Goal: Task Accomplishment & Management: Manage account settings

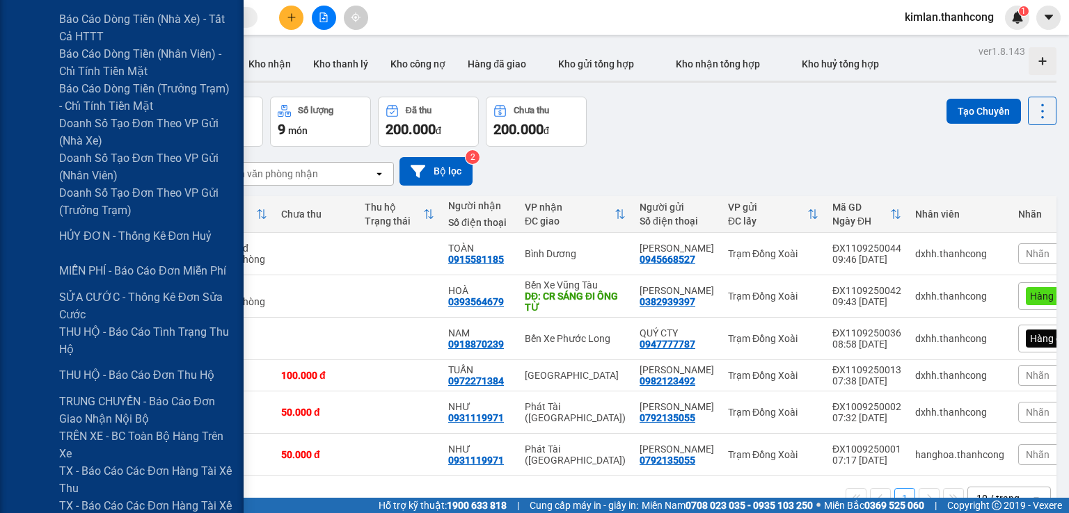
scroll to position [417, 0]
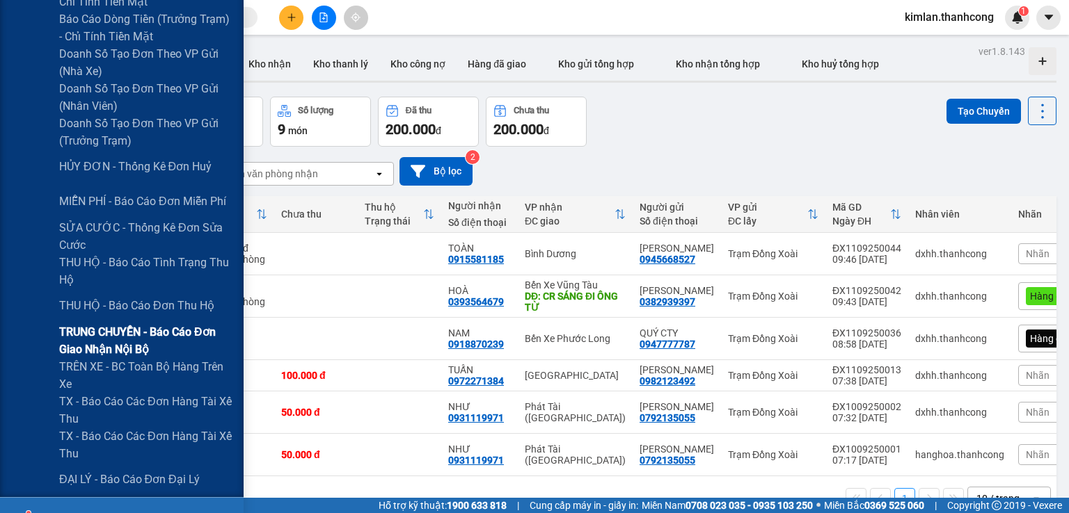
click at [114, 330] on span "TRUNG CHUYỂN - Báo cáo đơn giao nhận nội bộ" at bounding box center [146, 341] width 174 height 35
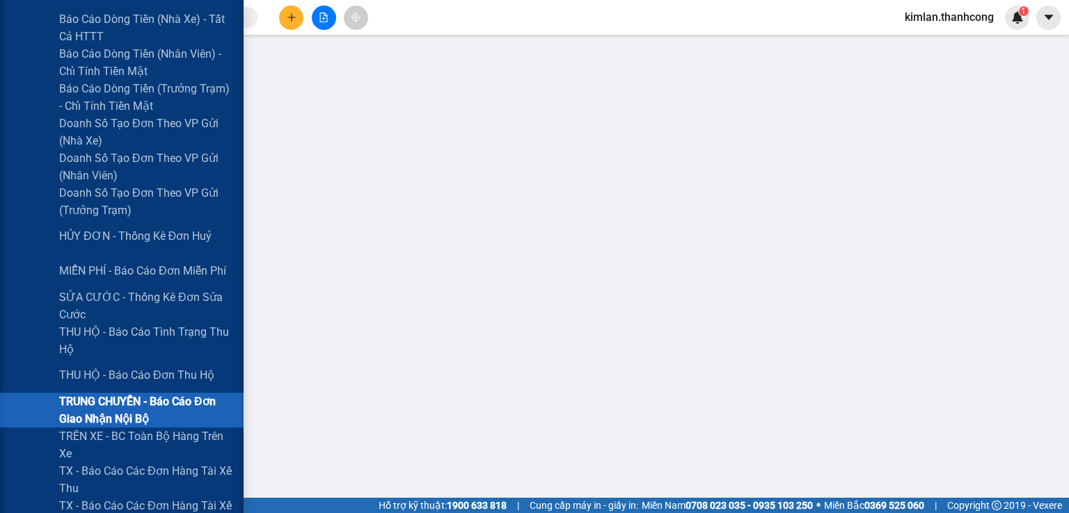
scroll to position [417, 0]
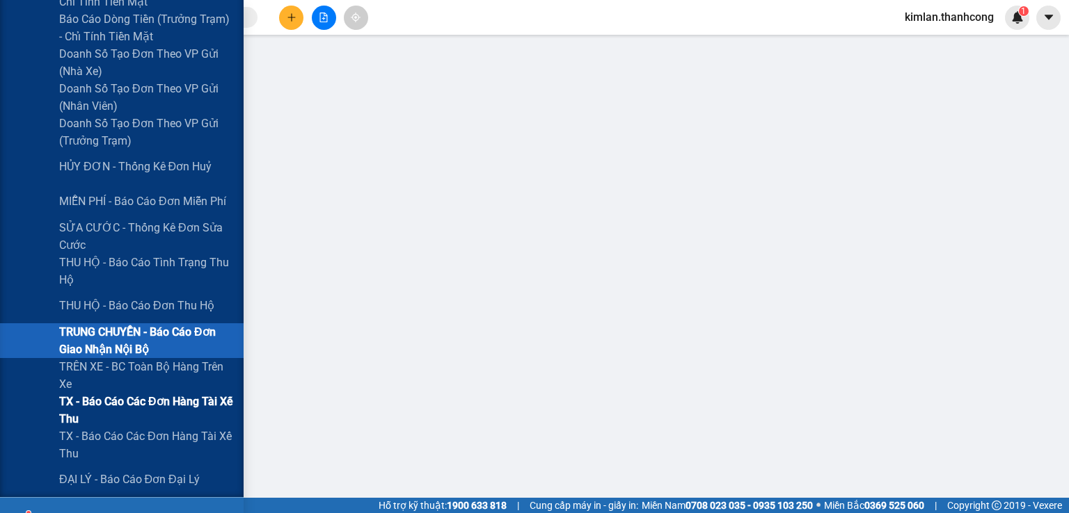
click at [174, 403] on span "TX - Báo cáo các đơn hàng tài xế thu" at bounding box center [146, 410] width 174 height 35
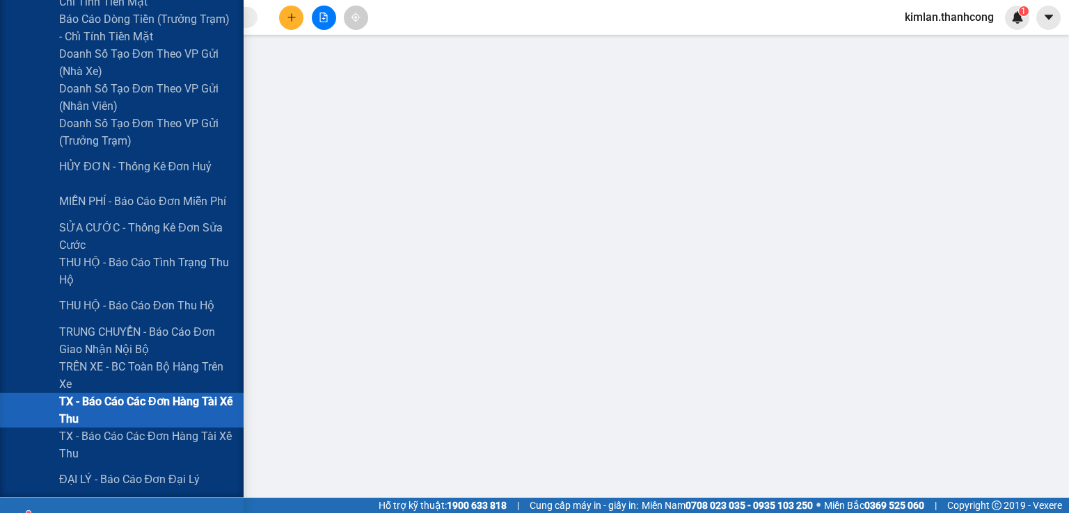
scroll to position [487, 0]
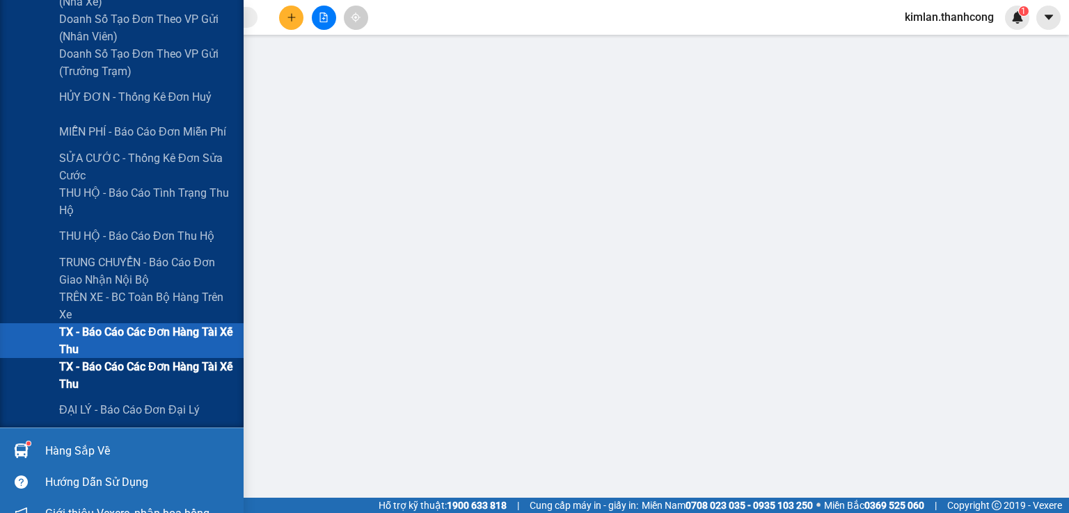
click at [193, 365] on span "TX - Báo cáo các đơn hàng tài xế thu" at bounding box center [146, 375] width 174 height 35
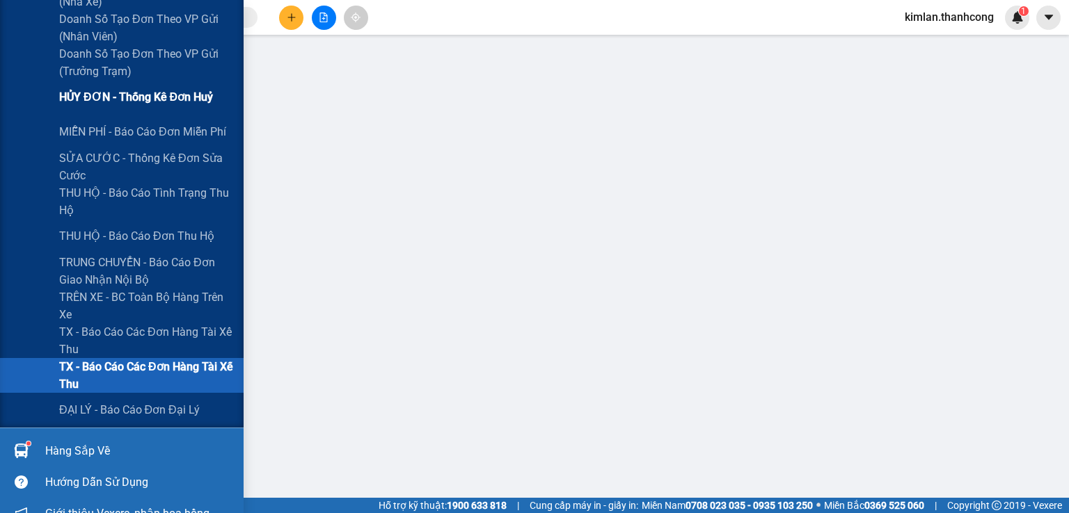
scroll to position [541, 0]
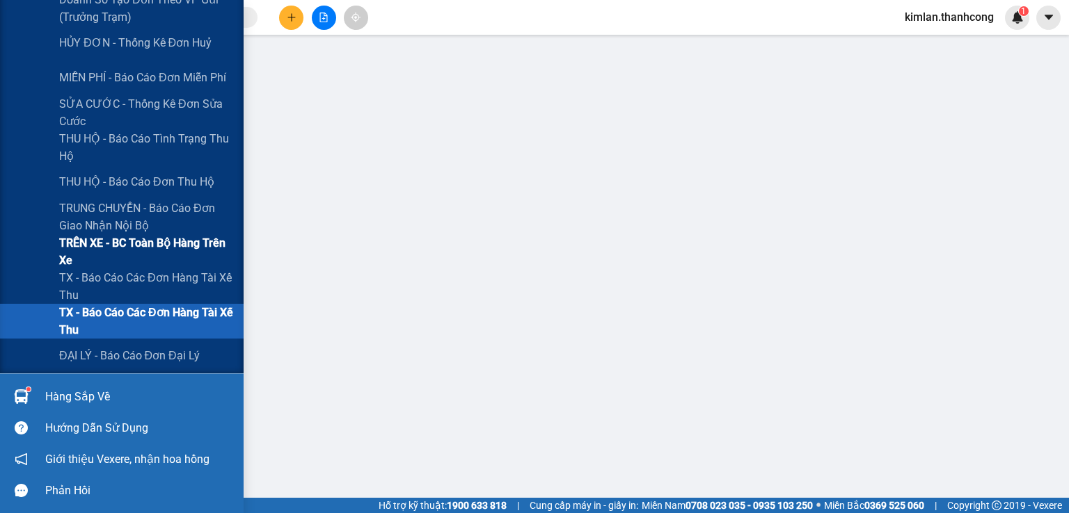
click at [11, 254] on div "TRÊN XE - BC toàn bộ hàng trên xe" at bounding box center [121, 251] width 243 height 35
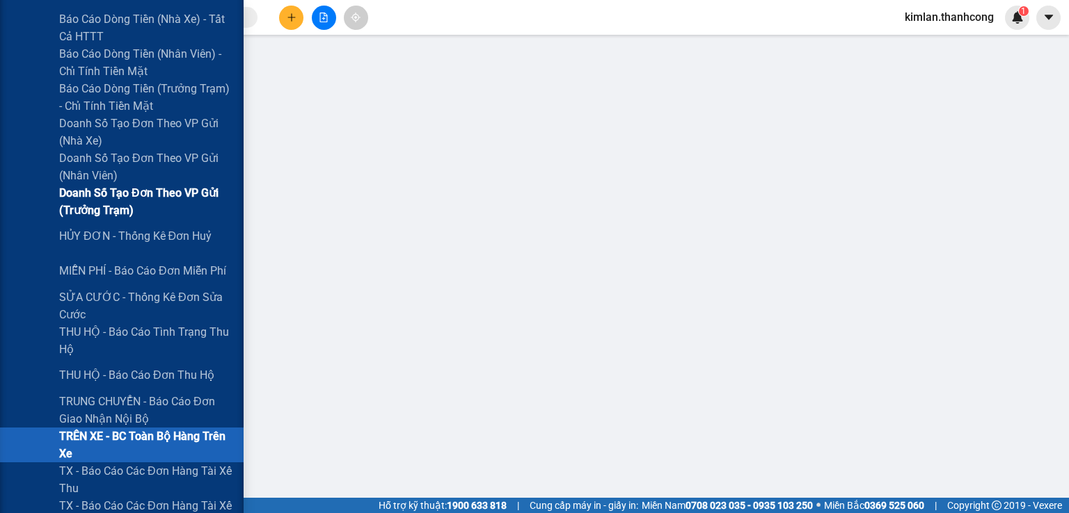
scroll to position [417, 0]
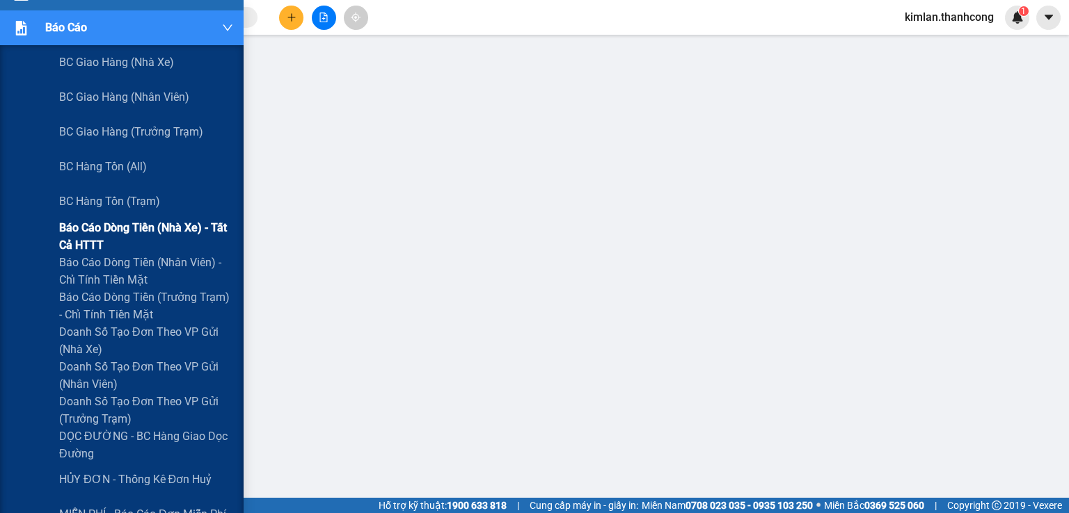
scroll to position [209, 0]
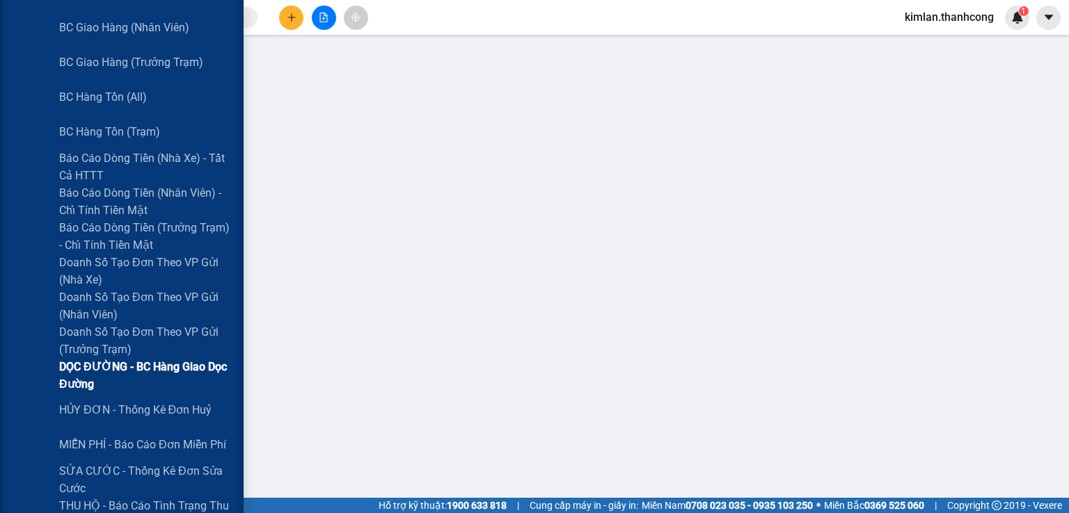
click at [179, 367] on span "DỌC ĐƯỜNG - BC hàng giao dọc đường" at bounding box center [146, 375] width 174 height 35
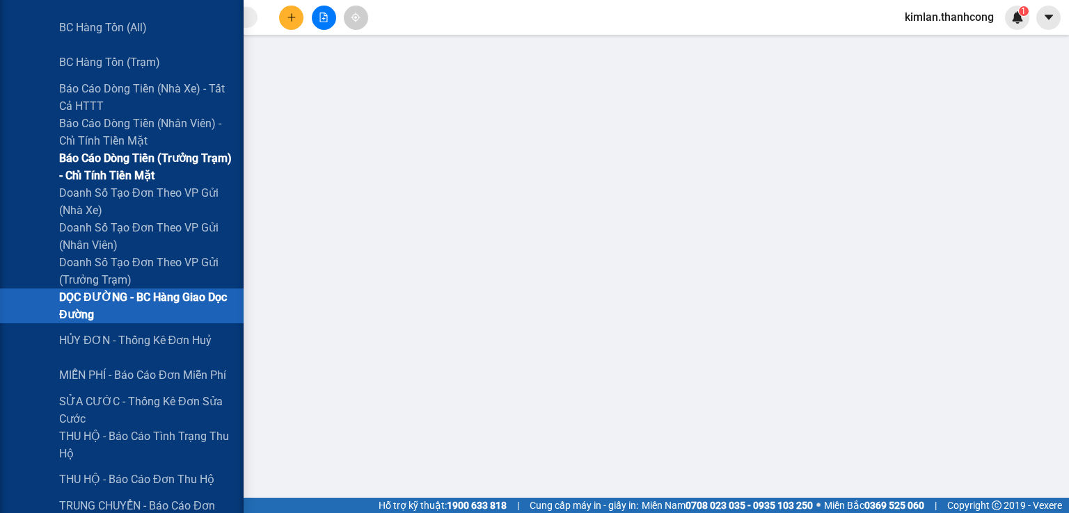
scroll to position [348, 0]
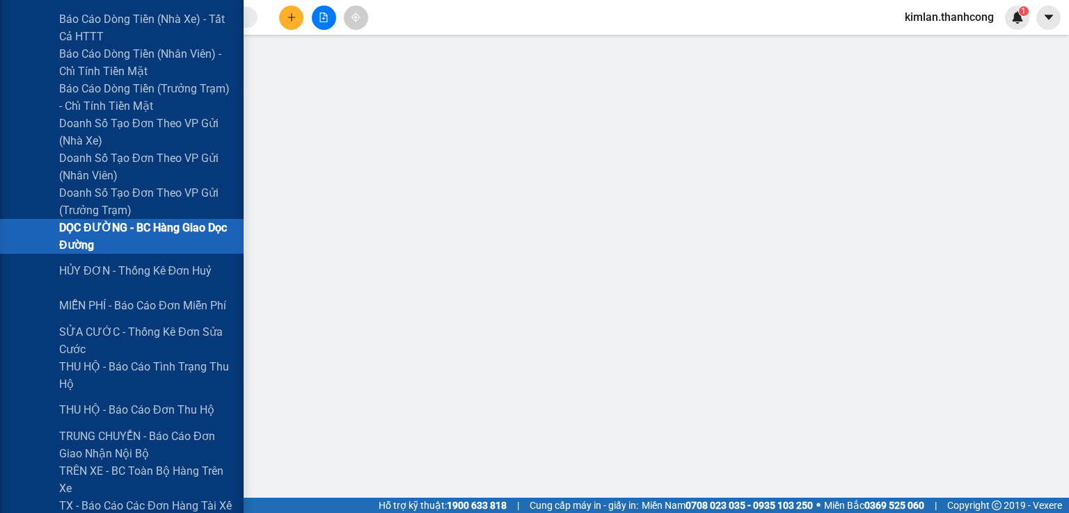
click at [166, 240] on span "DỌC ĐƯỜNG - BC hàng giao dọc đường" at bounding box center [146, 236] width 174 height 35
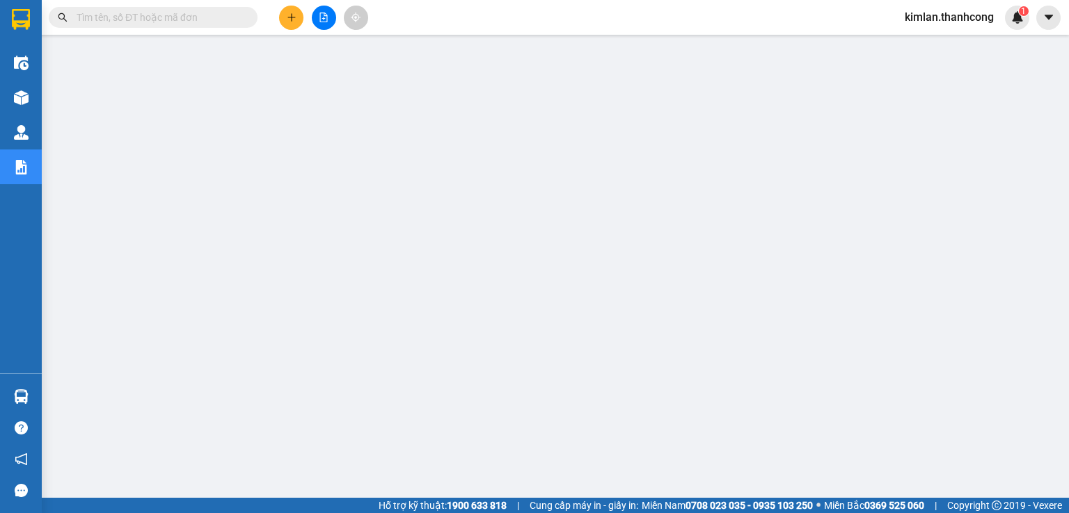
scroll to position [0, 0]
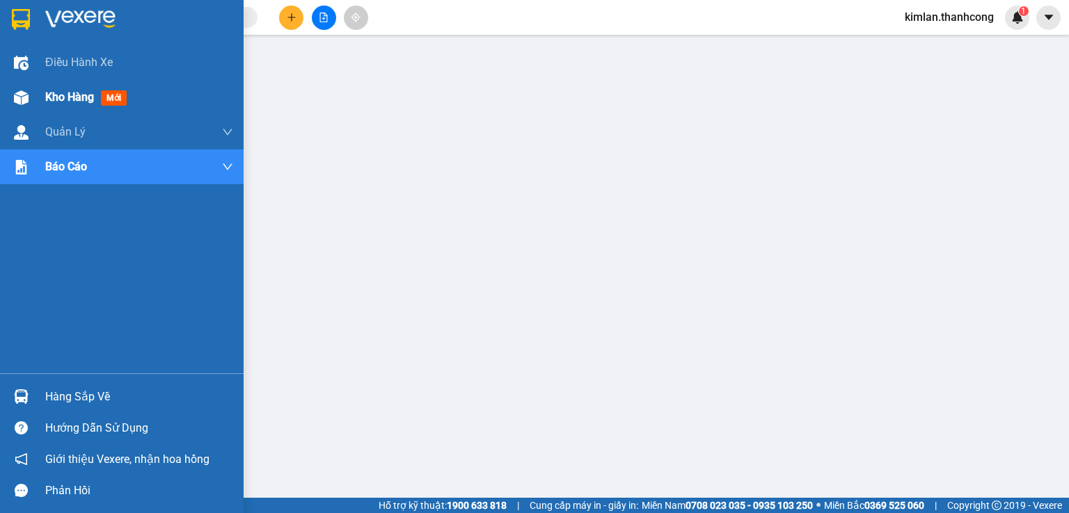
click at [70, 91] on span "Kho hàng" at bounding box center [69, 96] width 49 height 13
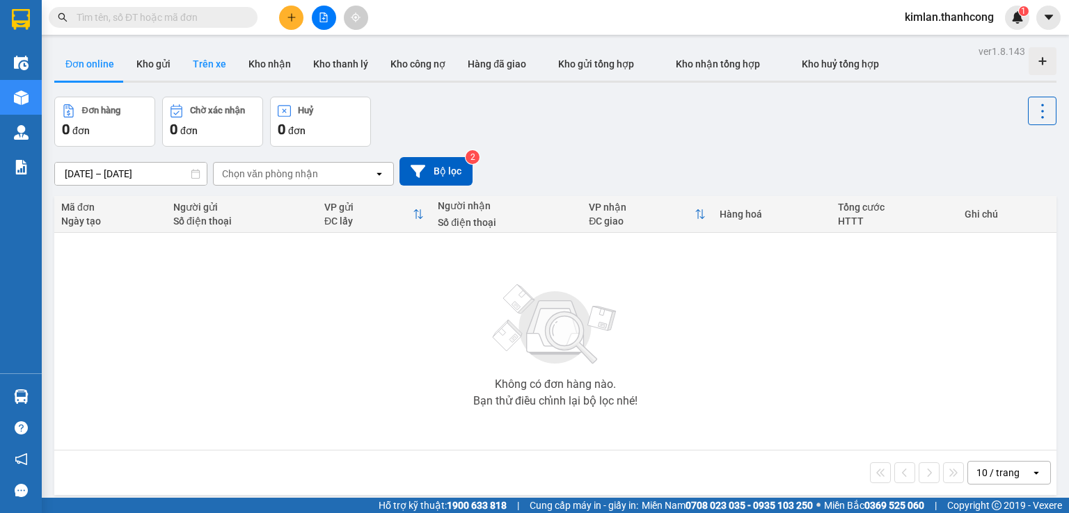
click at [221, 65] on button "Trên xe" at bounding box center [210, 63] width 56 height 33
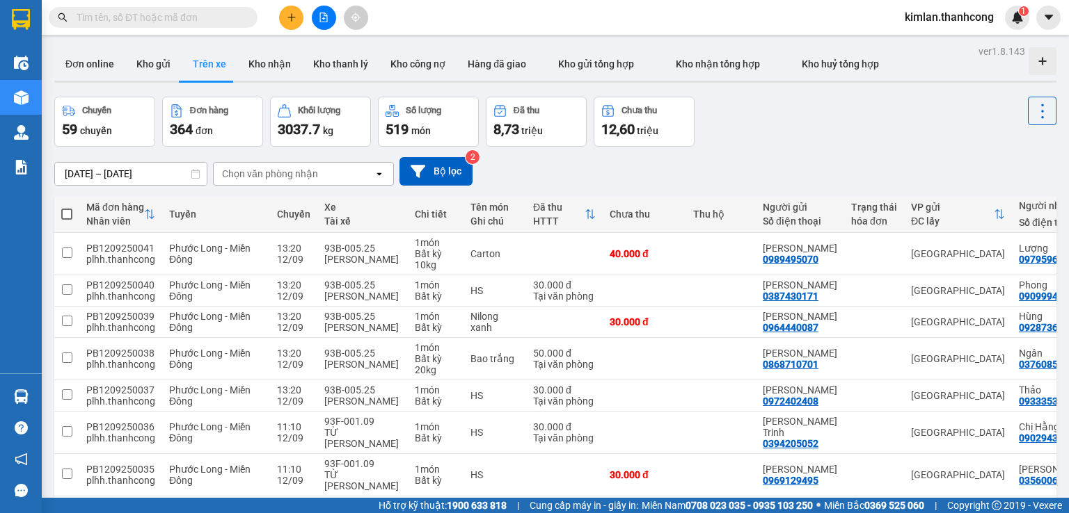
click at [104, 175] on input "11/09/2025 – 12/09/2025" at bounding box center [131, 174] width 152 height 22
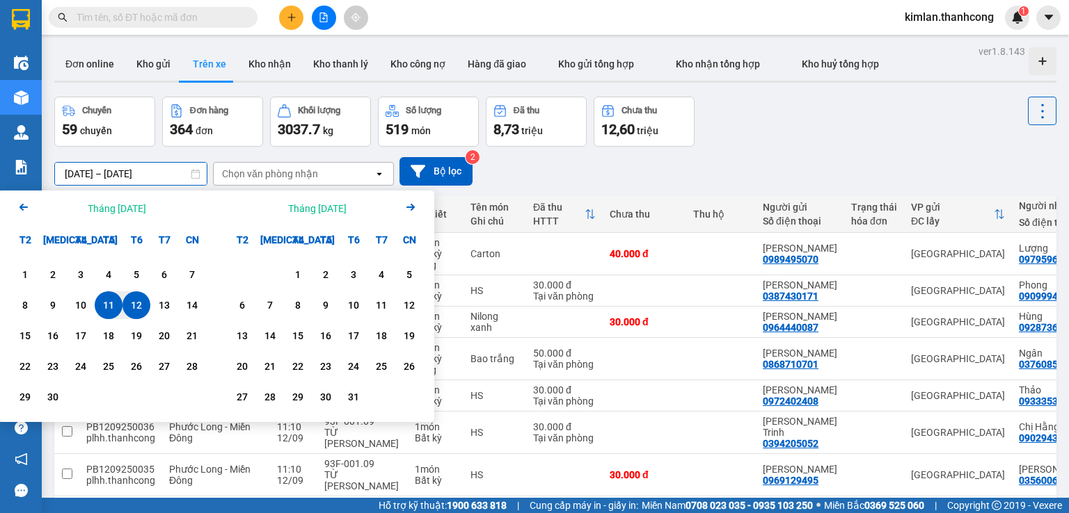
click at [134, 307] on div "12" at bounding box center [136, 305] width 19 height 17
click at [168, 168] on input "12/09/2025 – / /" at bounding box center [131, 174] width 152 height 22
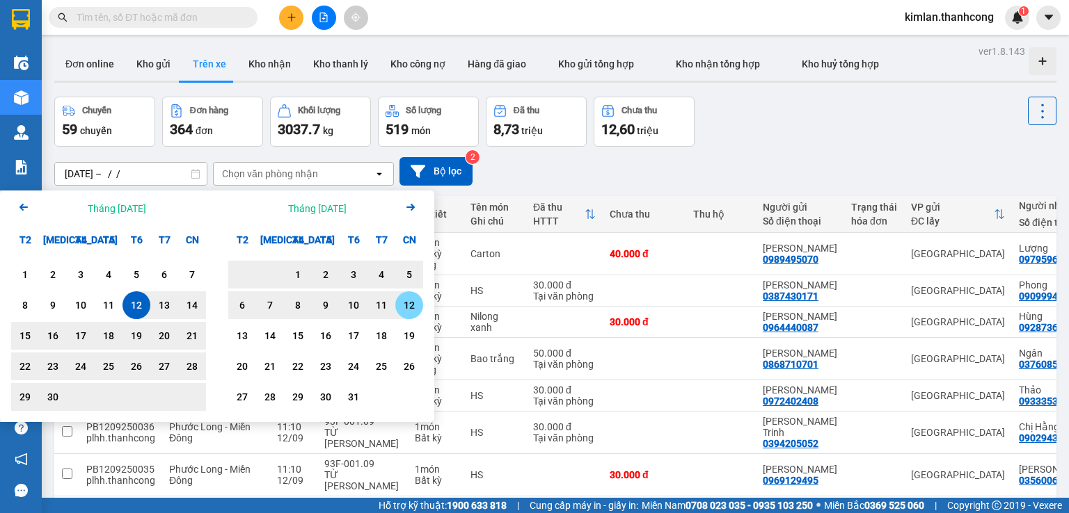
click at [410, 308] on div "12" at bounding box center [408, 305] width 19 height 17
click at [181, 176] on input "12/09/2025 – 12/10/2025" at bounding box center [131, 174] width 152 height 22
click at [29, 202] on icon "Arrow Left" at bounding box center [23, 207] width 17 height 17
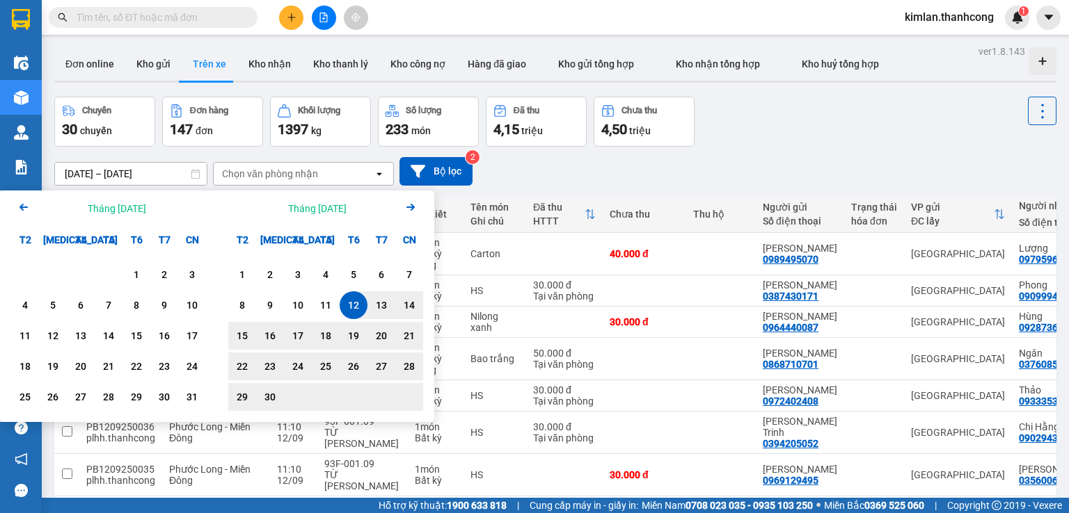
click at [353, 305] on div "12" at bounding box center [353, 305] width 19 height 17
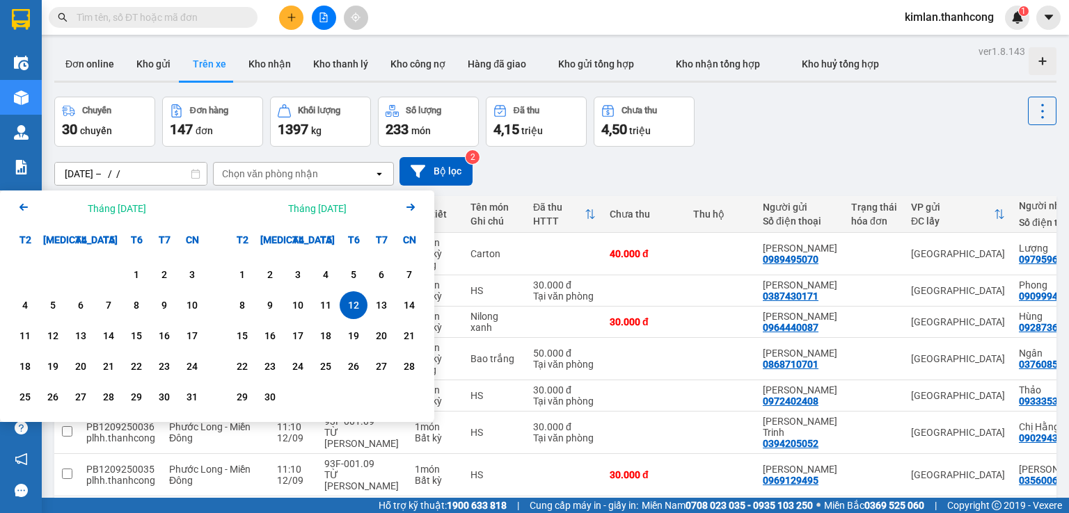
click at [356, 308] on div "12" at bounding box center [353, 305] width 19 height 17
type input "12/09/2025 – 12/09/2025"
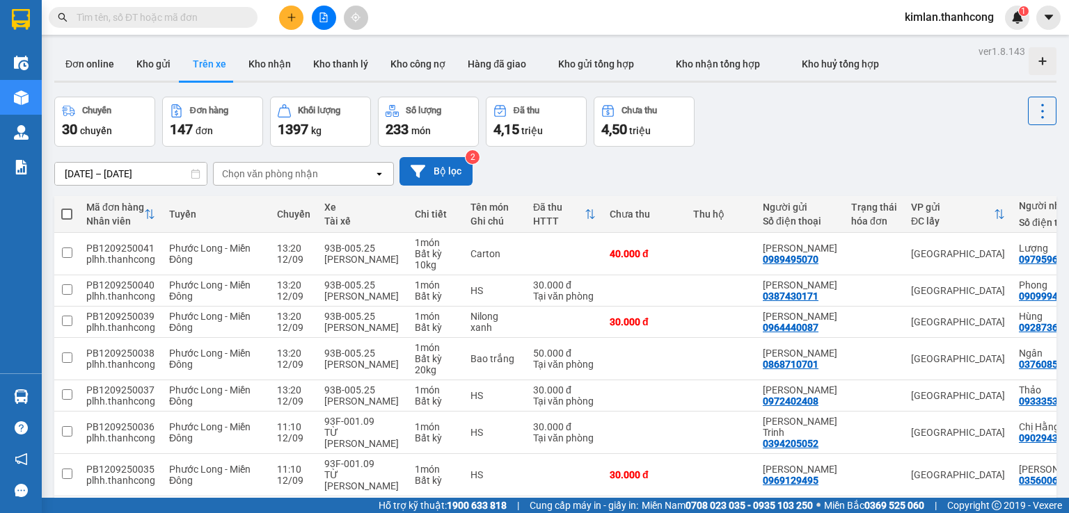
click at [440, 176] on button "Bộ lọc" at bounding box center [435, 171] width 73 height 29
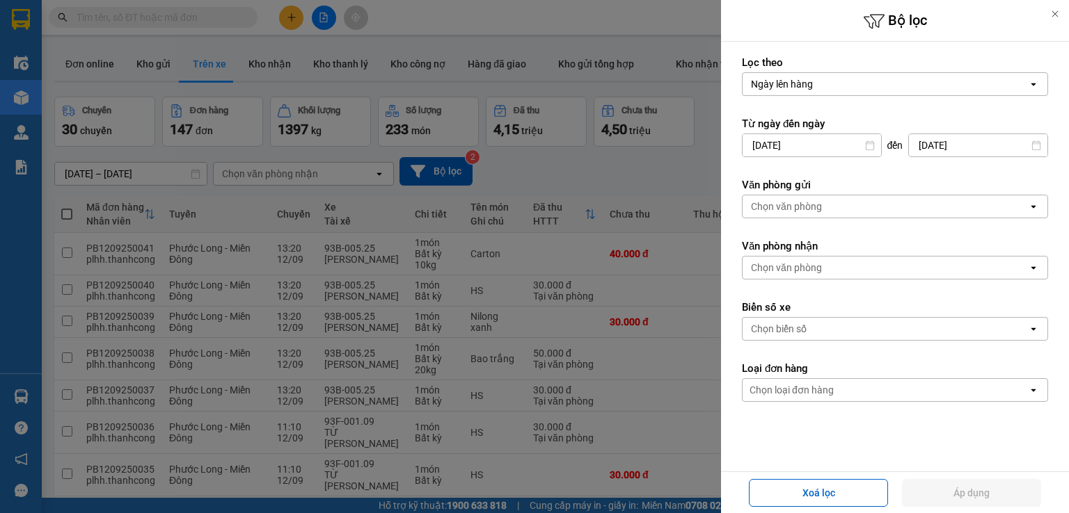
click at [662, 383] on div at bounding box center [534, 256] width 1069 height 513
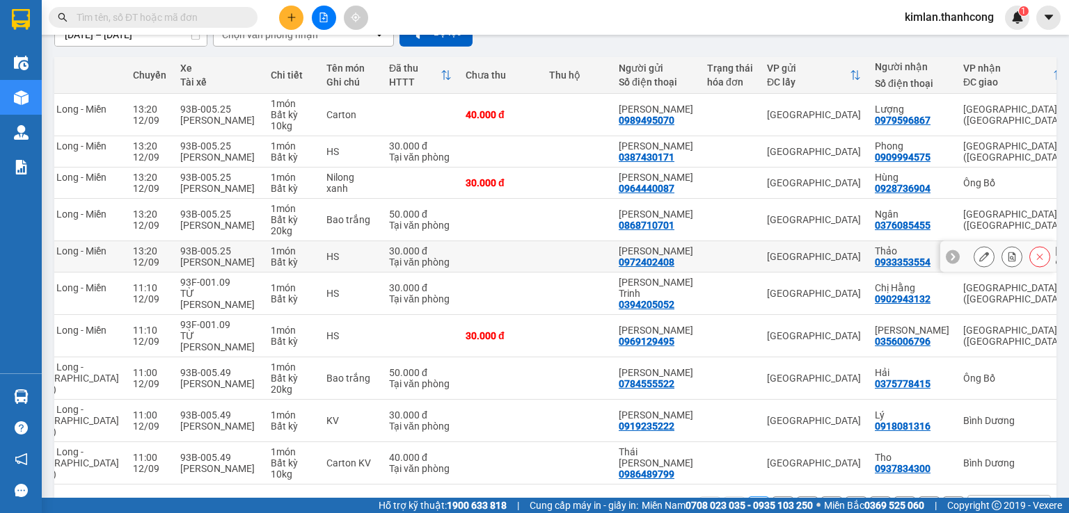
scroll to position [209, 0]
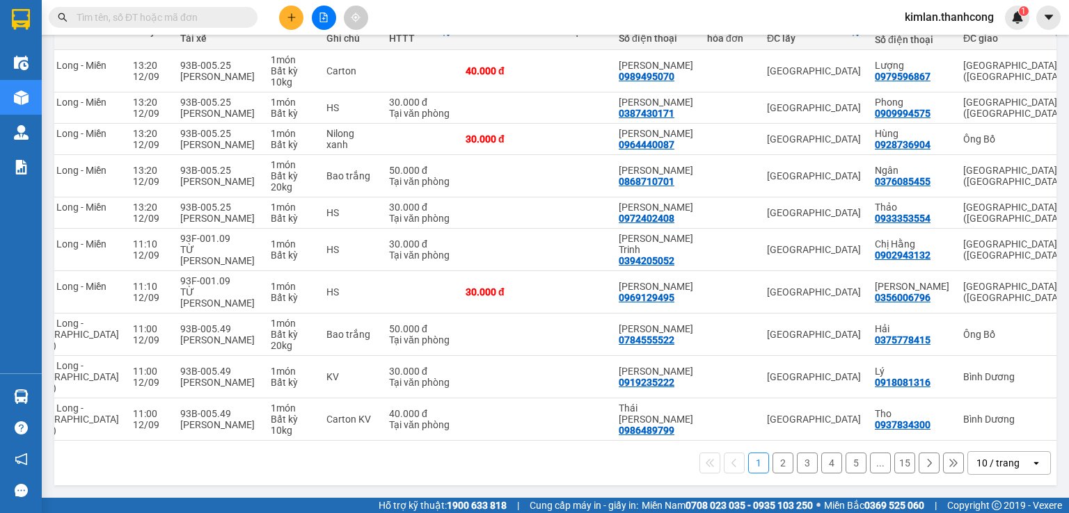
click at [774, 474] on button "2" at bounding box center [782, 463] width 21 height 21
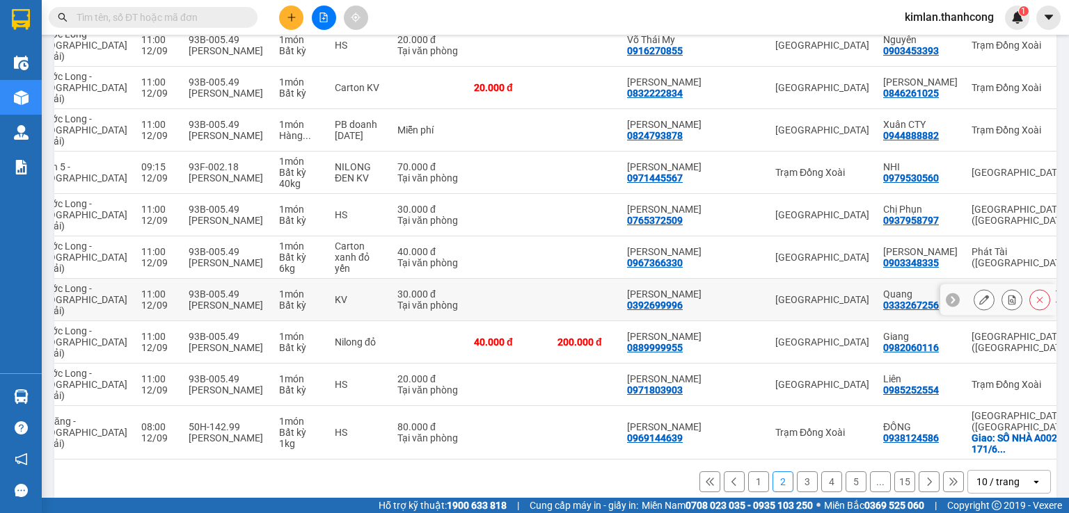
scroll to position [231, 0]
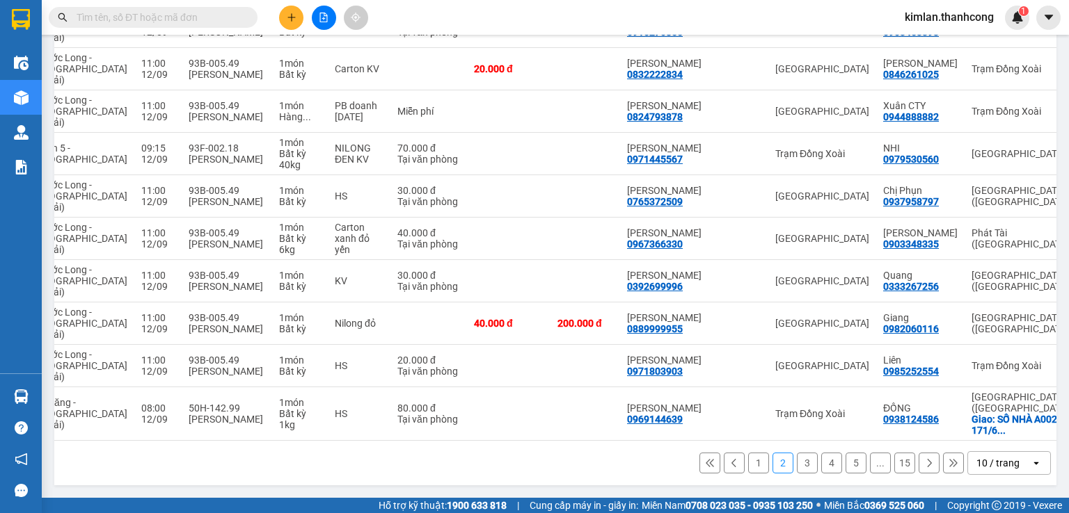
click at [797, 465] on button "3" at bounding box center [807, 463] width 21 height 21
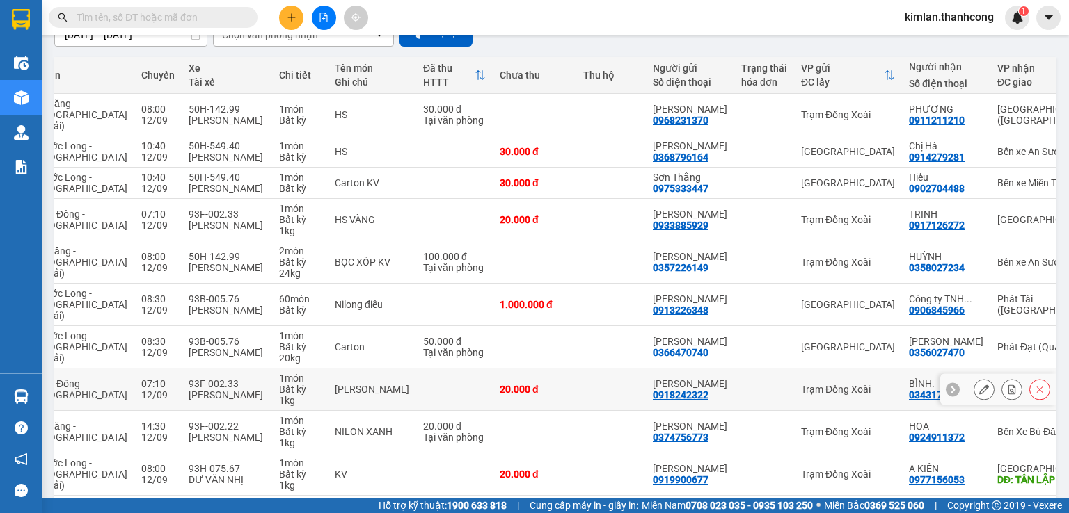
scroll to position [209, 0]
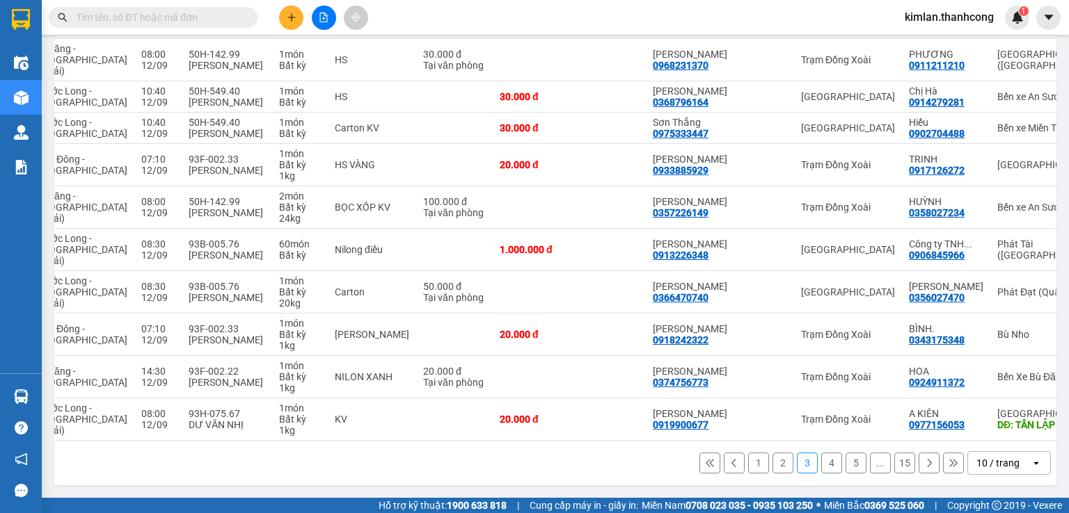
click at [822, 470] on button "4" at bounding box center [831, 463] width 21 height 21
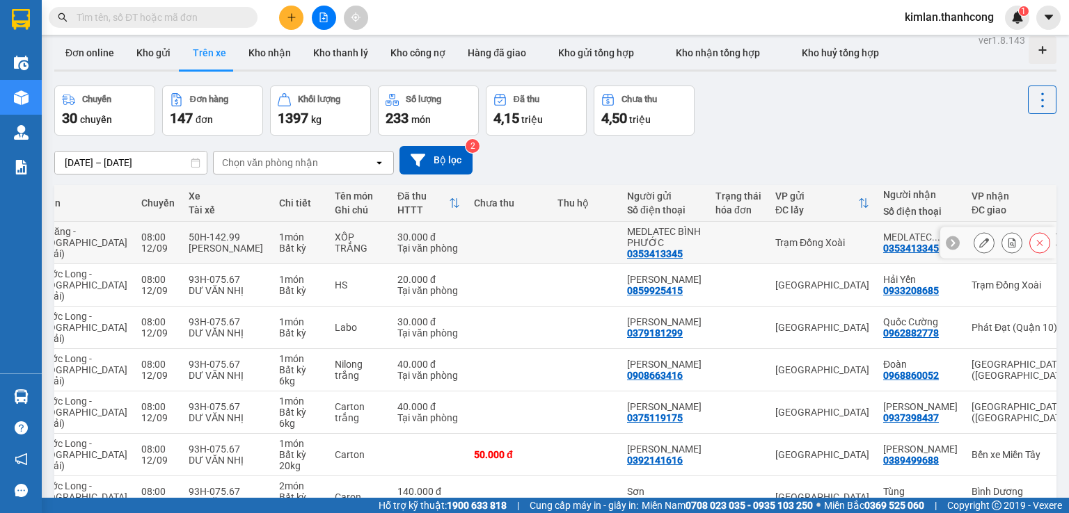
scroll to position [0, 0]
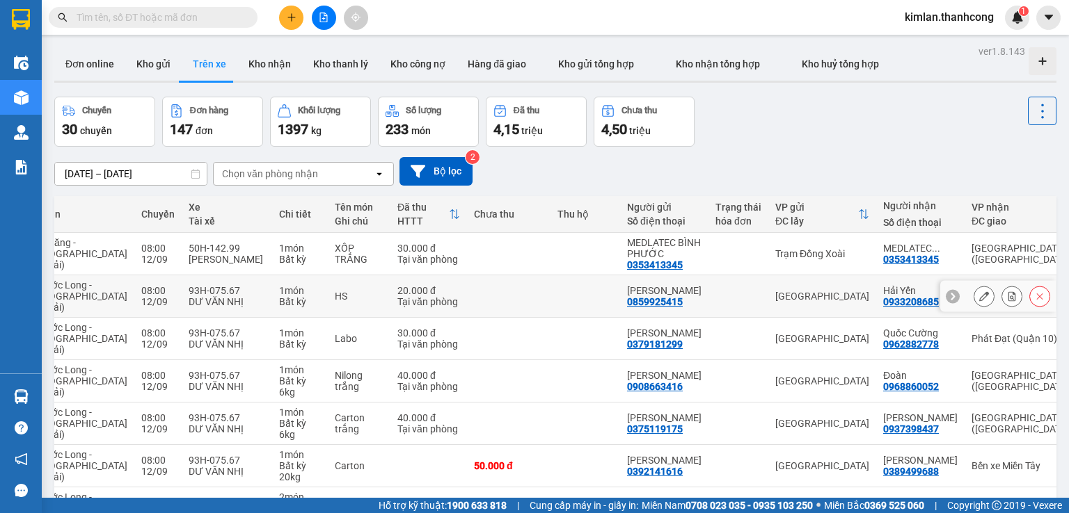
click at [214, 308] on td "93H-075.67 DƯ VĂN NHỊ" at bounding box center [227, 297] width 90 height 42
checkbox input "true"
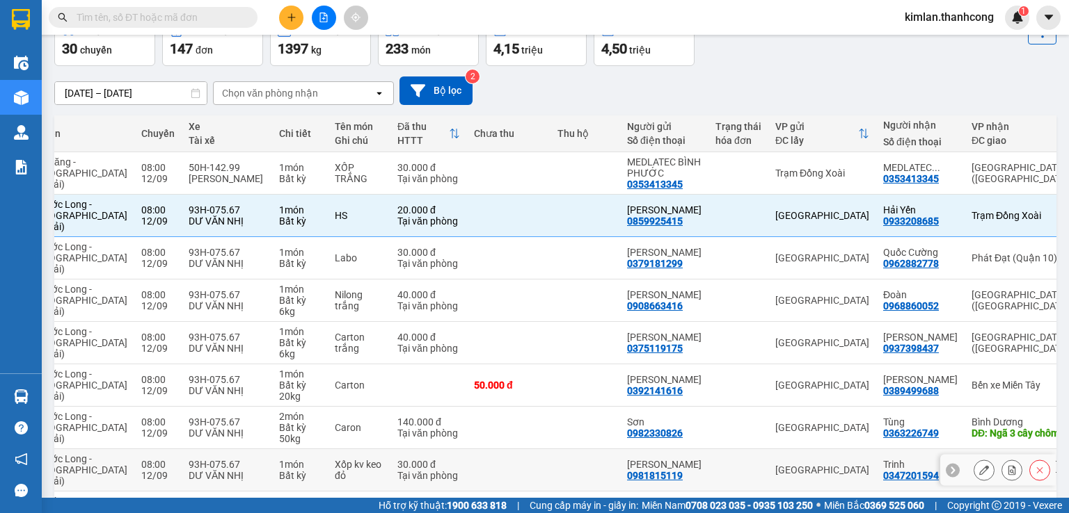
scroll to position [11, 0]
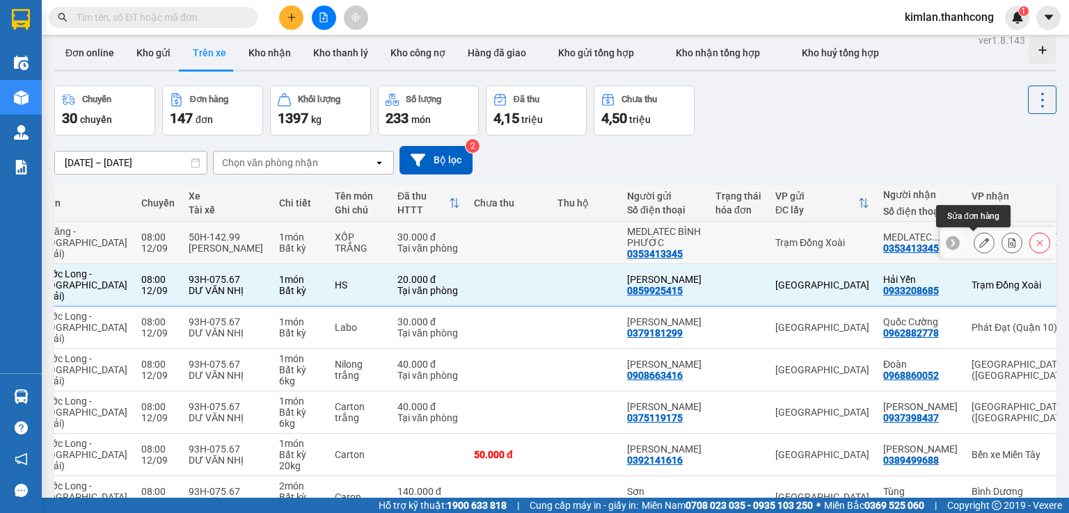
click at [974, 240] on button at bounding box center [983, 243] width 19 height 24
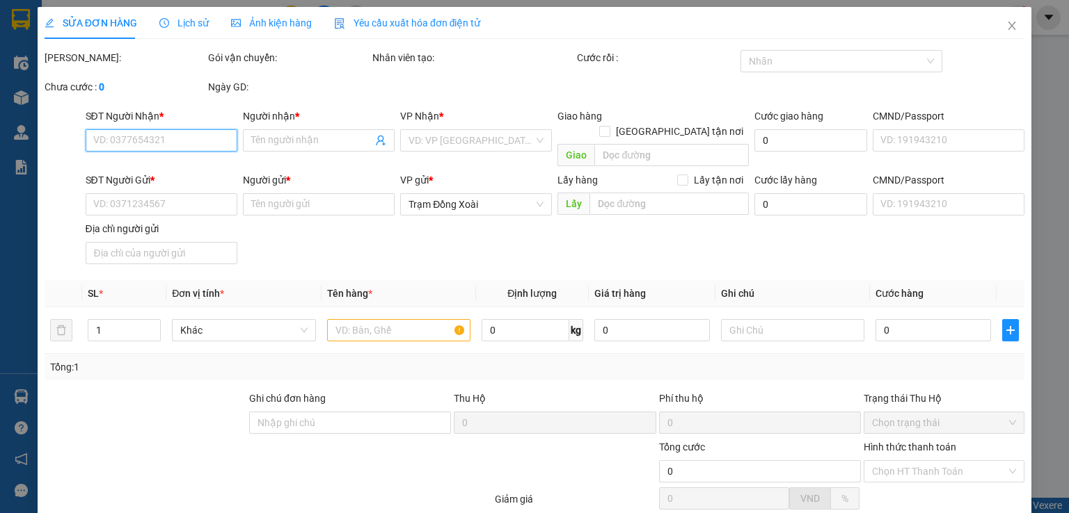
type input "0353413345"
type input "MEDLATEC HCM"
type input "1234567898"
type input "0353413345"
type input "MEDLATEC BÌNH PHƯỚC"
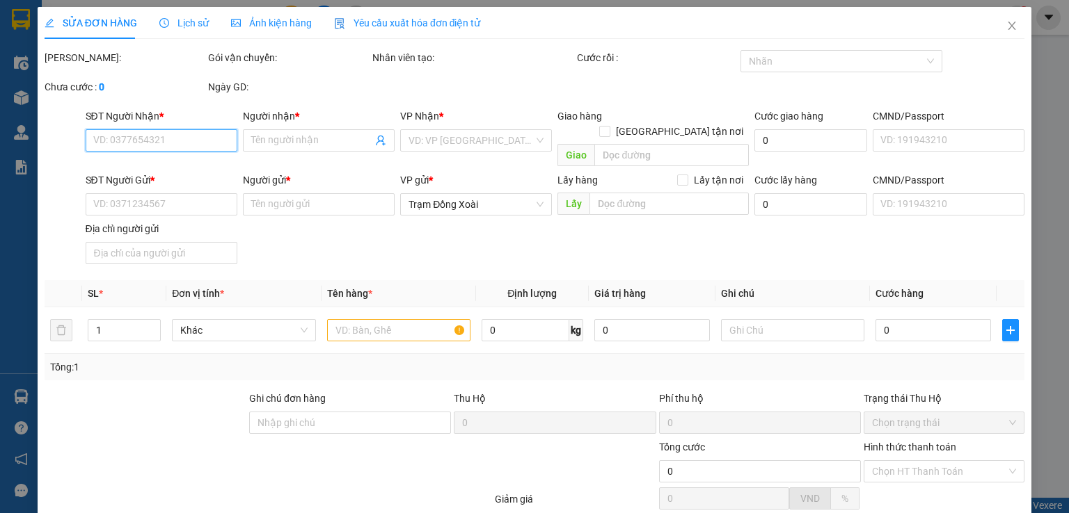
type input "1234567898"
type input "TÂN BÌNH, BÌNH PHƯỚC, ĐỒNG NAI"
type input "30.000"
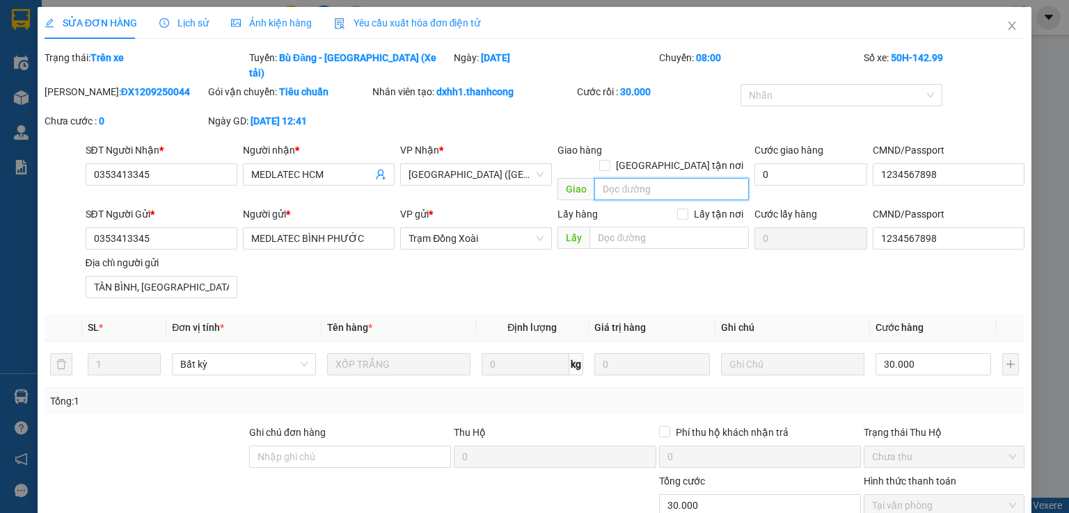
click at [711, 178] on input "search" at bounding box center [671, 189] width 154 height 22
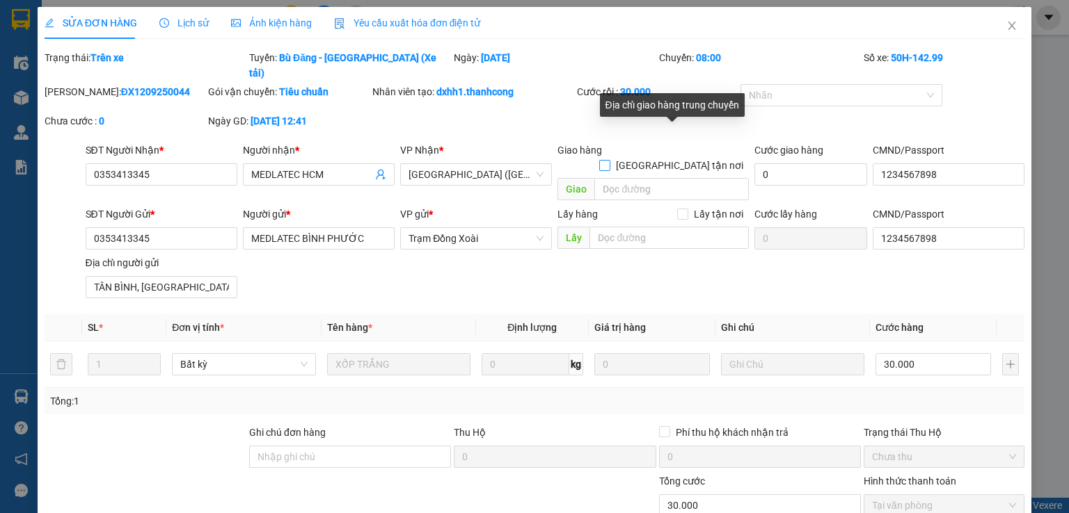
click at [609, 160] on input "Giao tận nơi" at bounding box center [604, 165] width 10 height 10
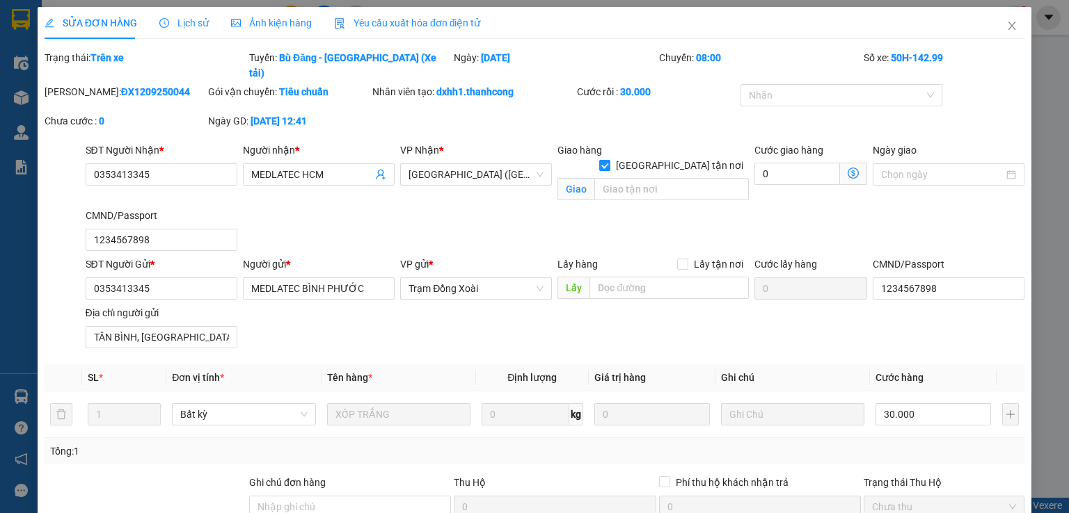
click at [712, 158] on span "Giao tận nơi" at bounding box center [679, 165] width 138 height 15
click at [609, 160] on input "Giao tận nơi" at bounding box center [604, 165] width 10 height 10
checkbox input "false"
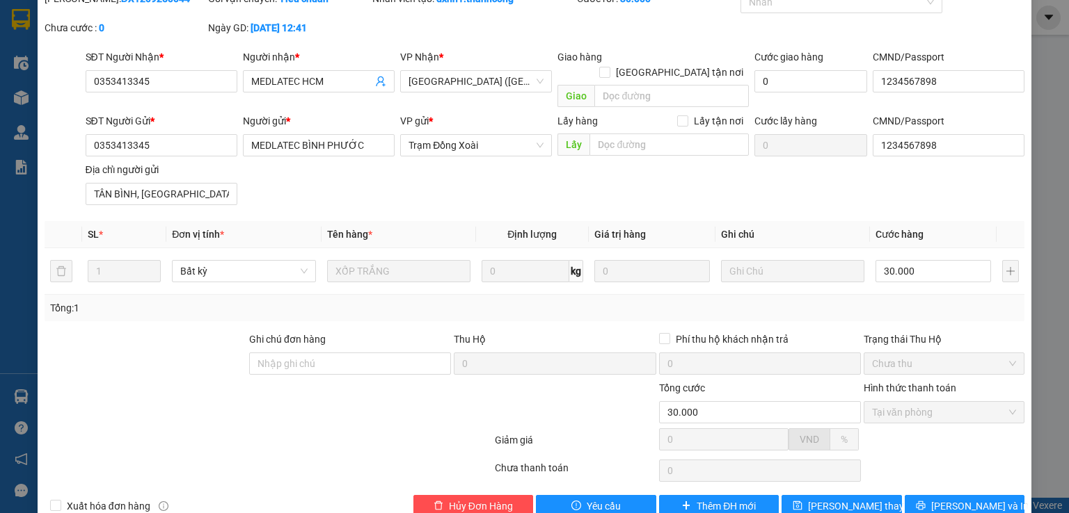
scroll to position [24, 0]
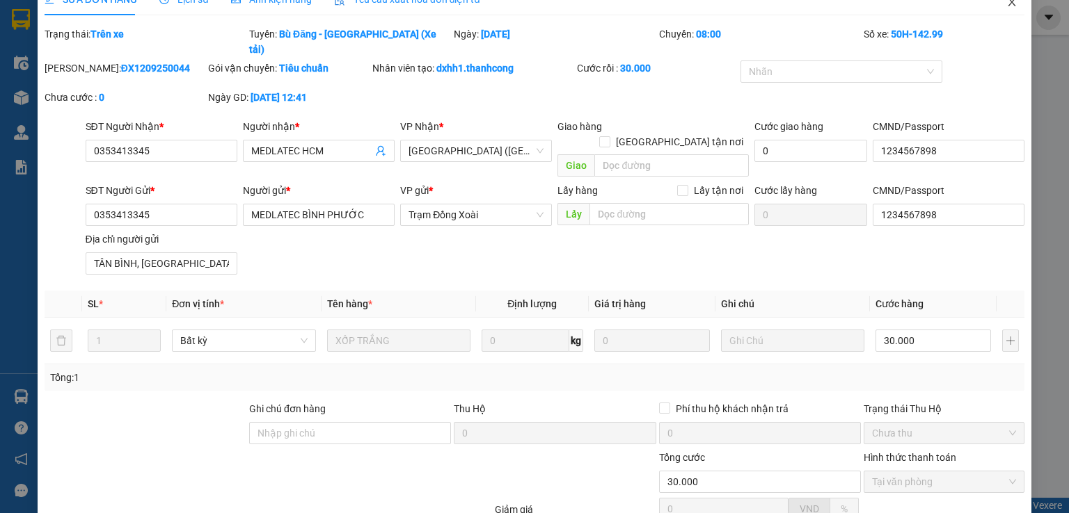
click at [1006, 6] on icon "close" at bounding box center [1011, 2] width 11 height 11
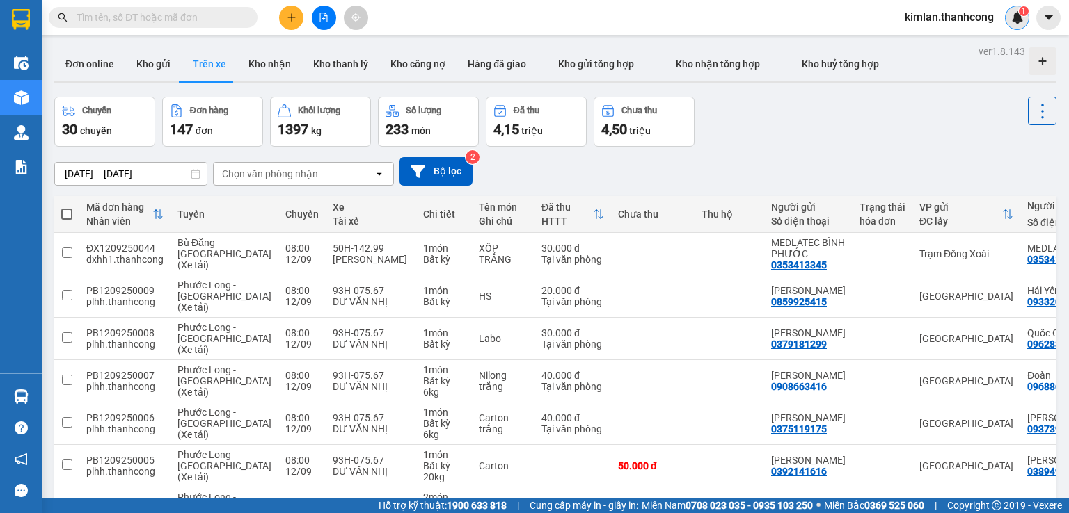
click at [1011, 22] on img at bounding box center [1017, 17] width 13 height 13
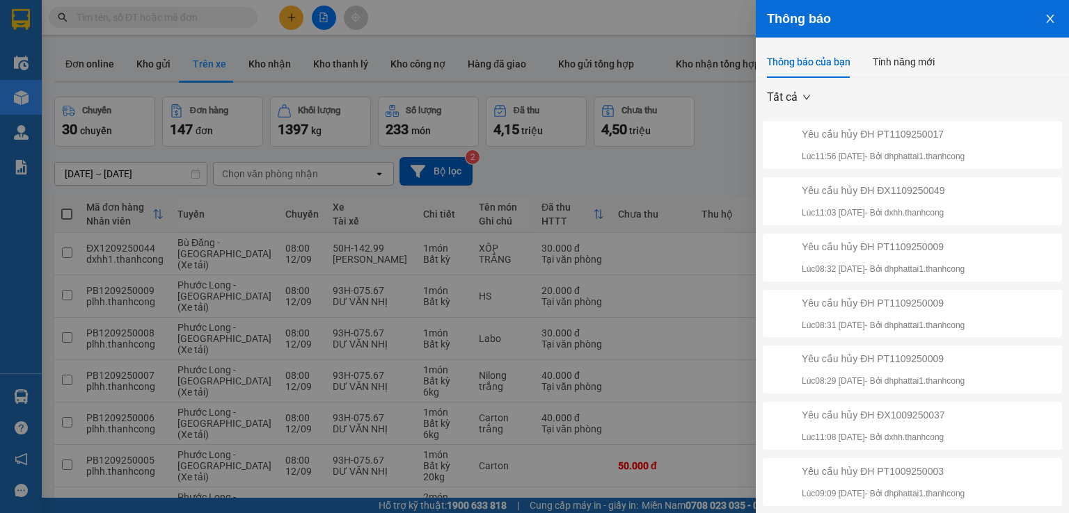
click at [1031, 17] on button "Close" at bounding box center [1050, 17] width 38 height 35
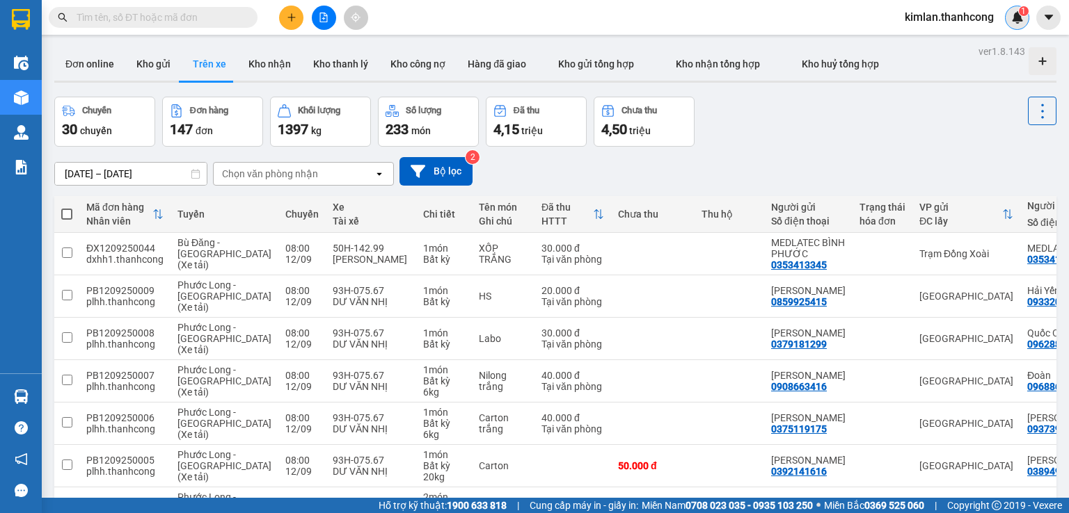
click at [1020, 21] on img at bounding box center [1017, 17] width 13 height 13
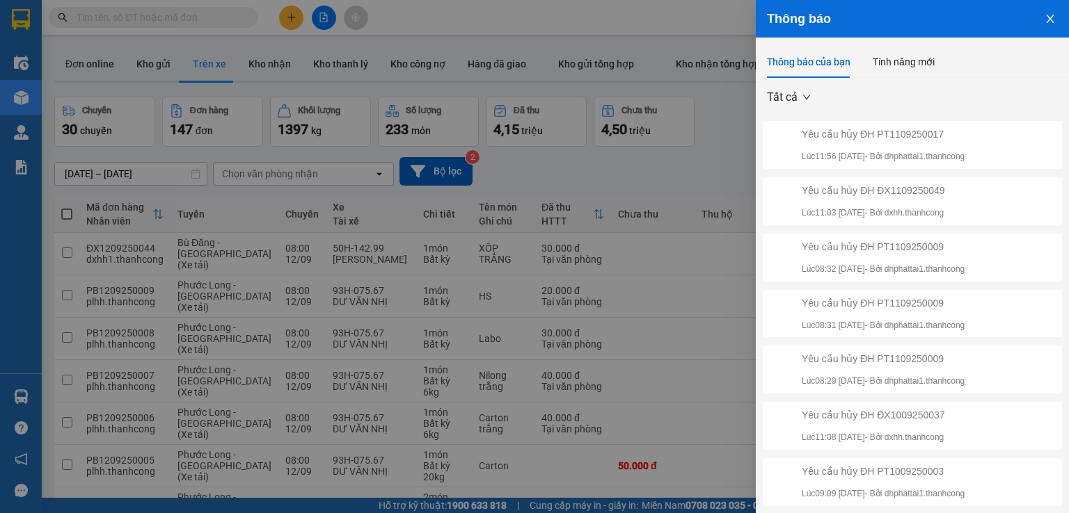
click at [1044, 18] on icon "close" at bounding box center [1049, 18] width 11 height 11
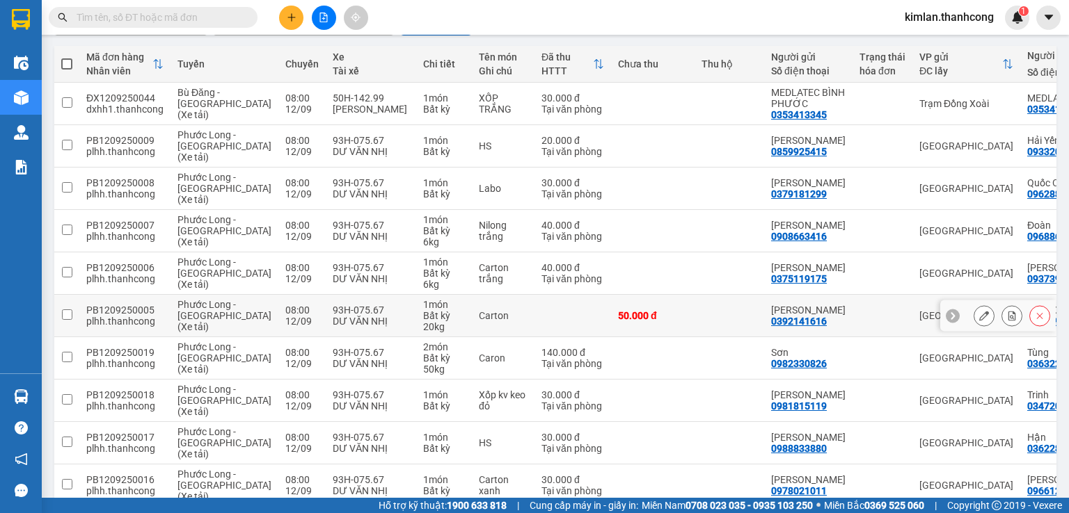
scroll to position [11, 0]
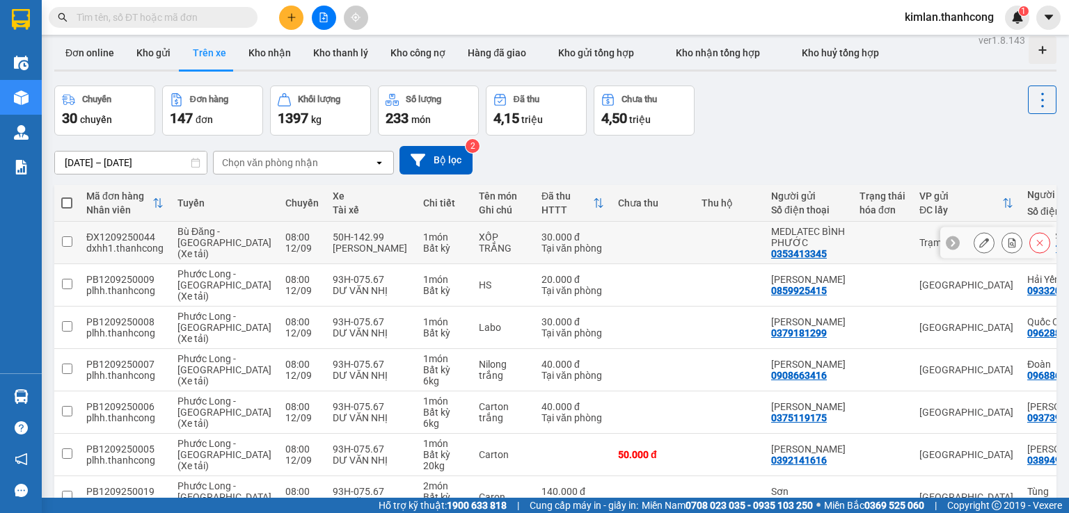
click at [919, 240] on div "Trạm Đồng Xoài" at bounding box center [966, 242] width 94 height 11
checkbox input "true"
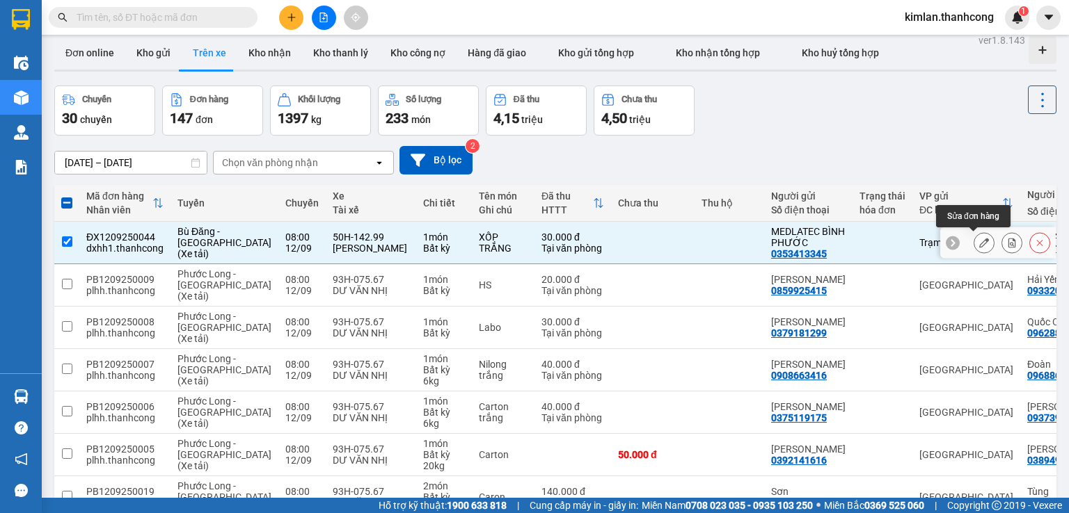
click at [979, 243] on icon at bounding box center [984, 243] width 10 height 10
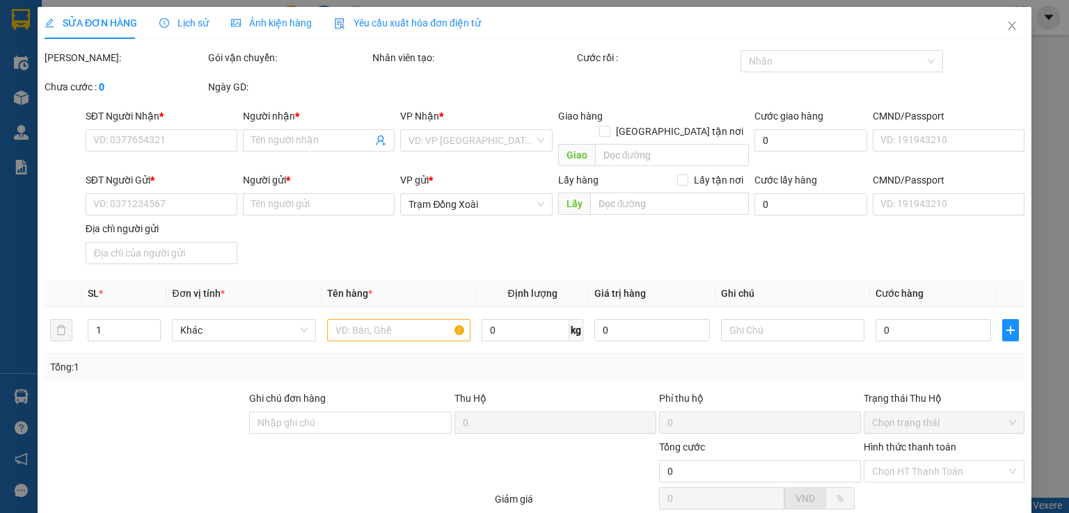
type input "0353413345"
type input "MEDLATEC HCM"
type input "1234567898"
type input "0353413345"
type input "MEDLATEC BÌNH PHƯỚC"
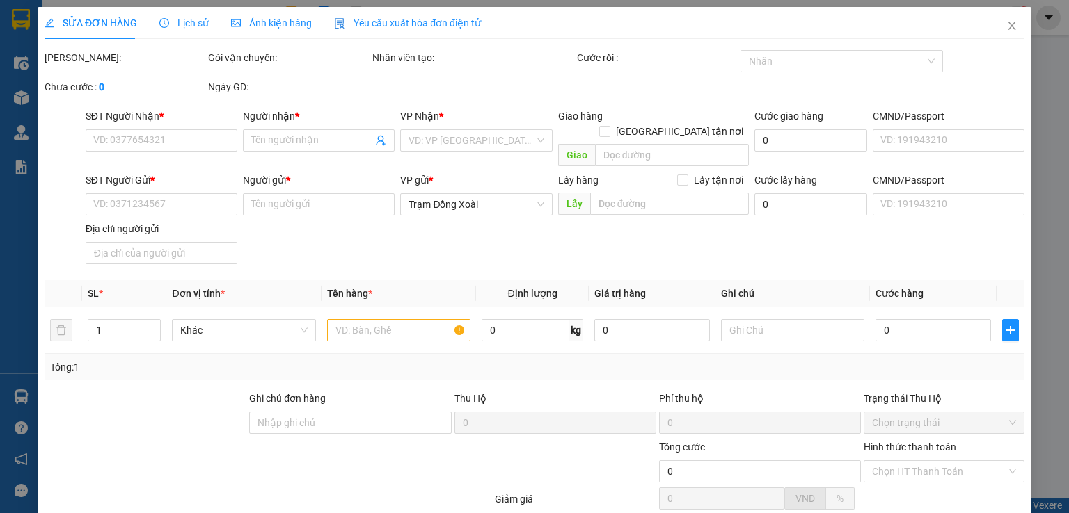
type input "1234567898"
type input "TÂN BÌNH, BÌNH PHƯỚC, ĐỒNG NAI"
type input "30.000"
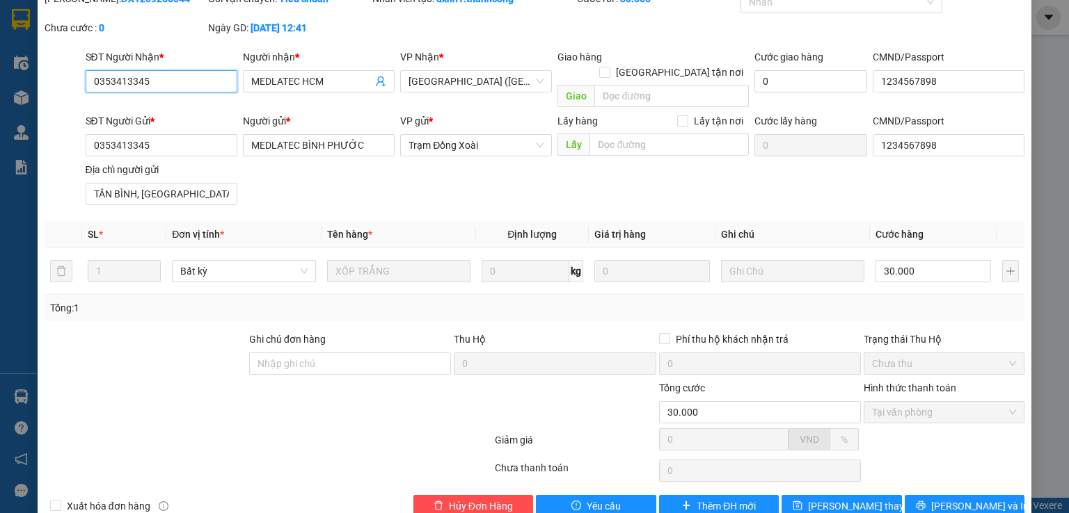
scroll to position [24, 0]
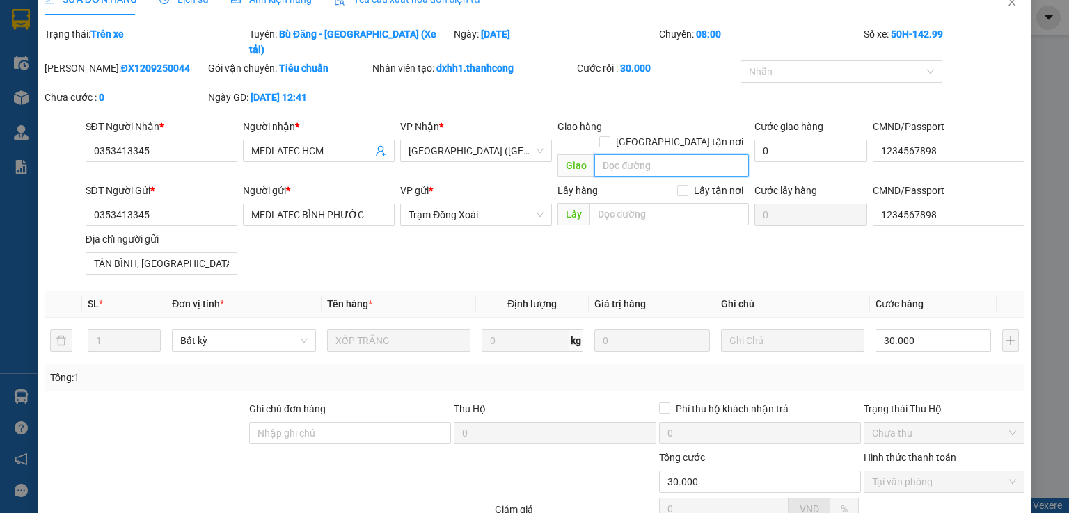
click at [693, 154] on input "search" at bounding box center [671, 165] width 154 height 22
click at [1006, 4] on icon "close" at bounding box center [1011, 2] width 11 height 11
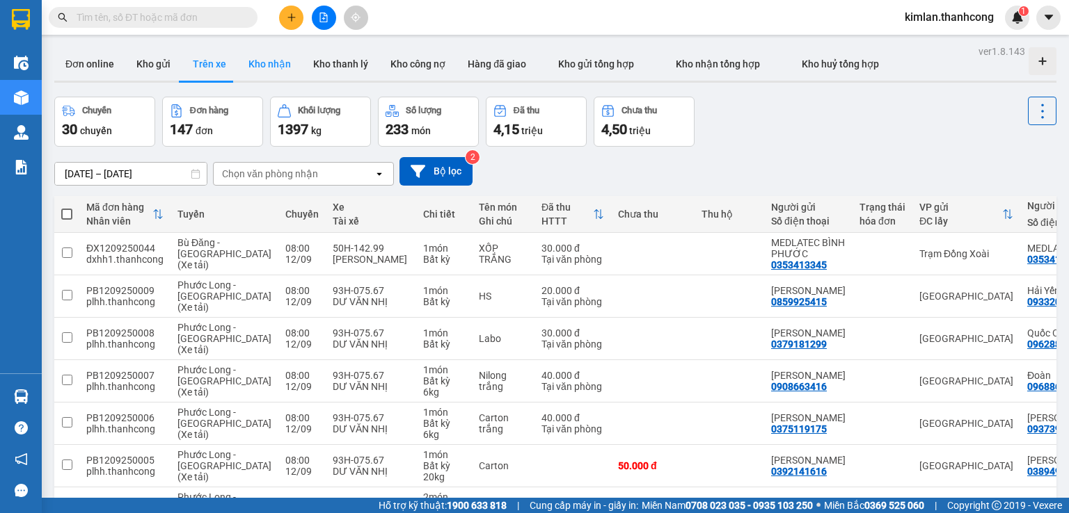
click at [266, 65] on button "Kho nhận" at bounding box center [269, 63] width 65 height 33
type input "[DATE] – [DATE]"
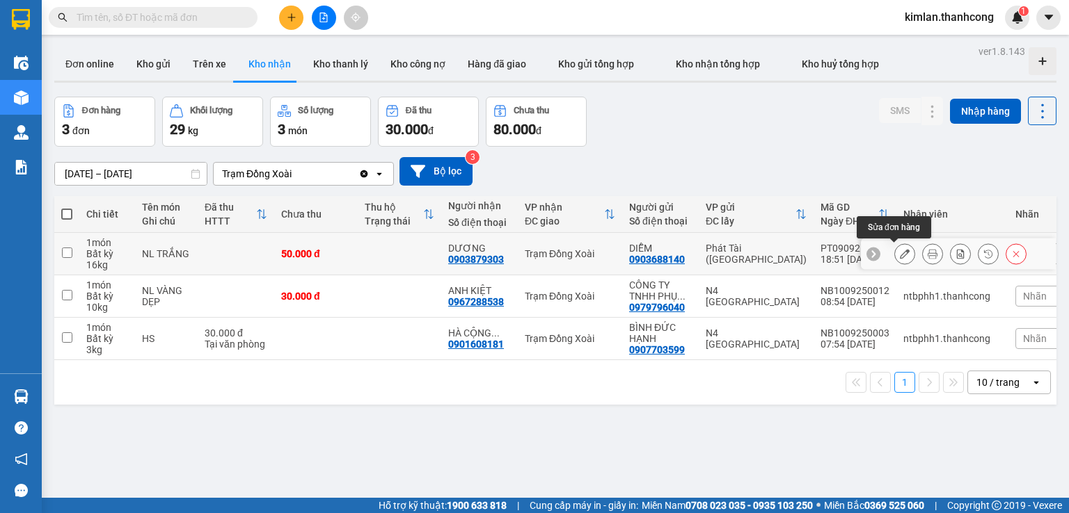
click at [902, 258] on button at bounding box center [904, 254] width 19 height 24
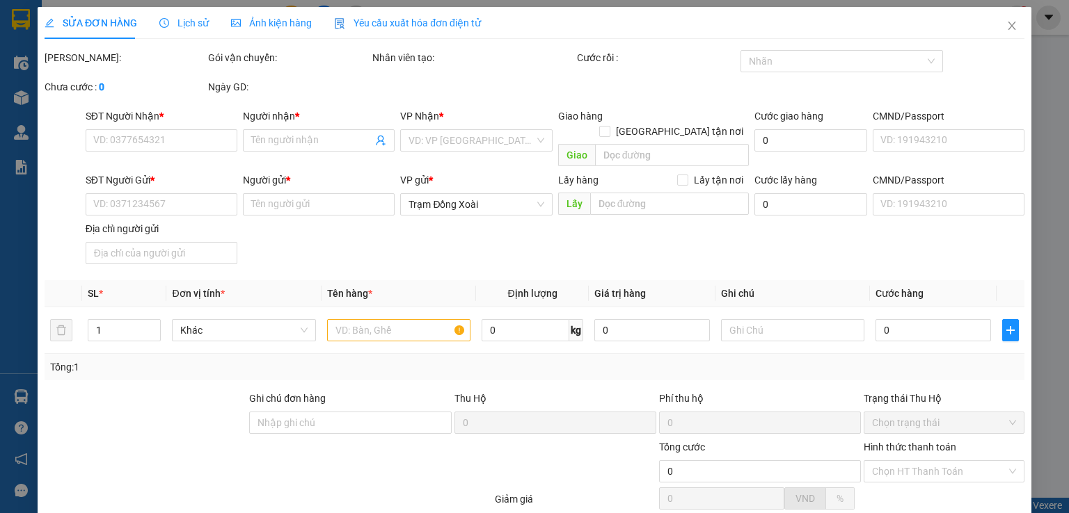
type input "0903879303"
type input "DƯƠNG"
type input "0903688140"
type input "DIỄM"
type input "LÂM CHÍ HÙNG 079077004338"
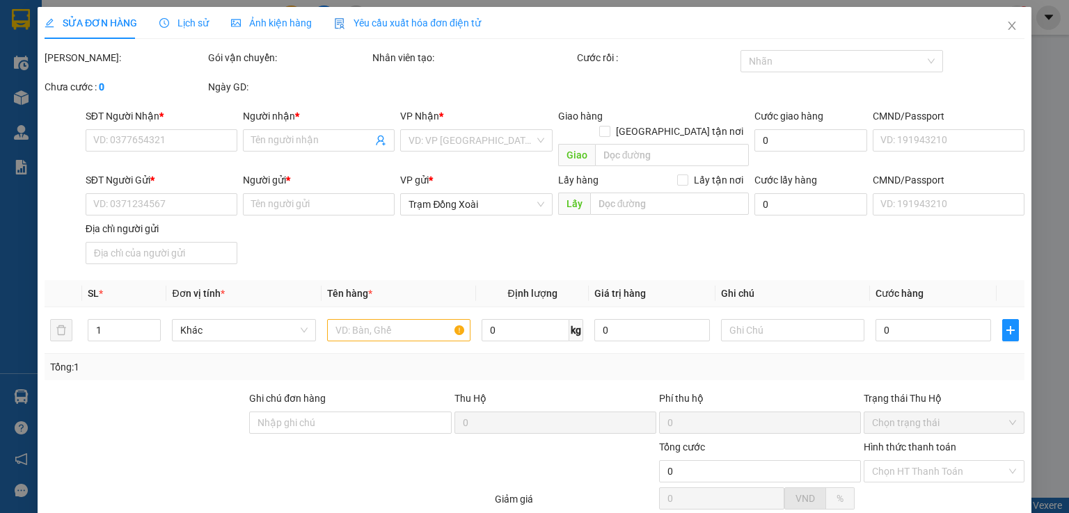
type input "87 TUY LÝ VƯƠNG PHƯỜNG 12 QUẬN 8"
type input "50.000"
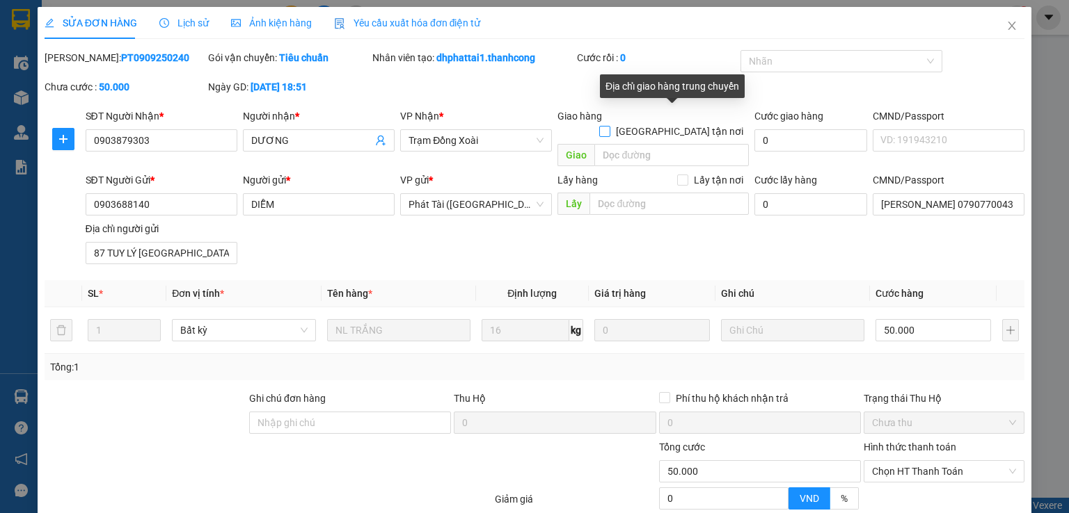
click at [609, 126] on input "Giao tận nơi" at bounding box center [604, 131] width 10 height 10
checkbox input "true"
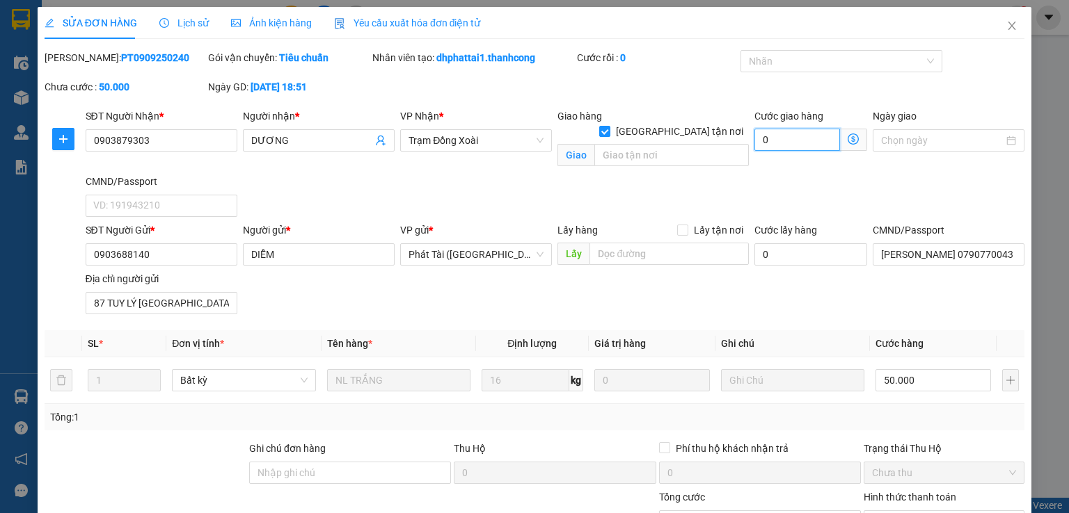
click at [787, 139] on input "0" at bounding box center [797, 140] width 86 height 22
click at [913, 145] on input "Ngày giao" at bounding box center [942, 140] width 122 height 15
click at [683, 144] on input "search" at bounding box center [671, 155] width 154 height 22
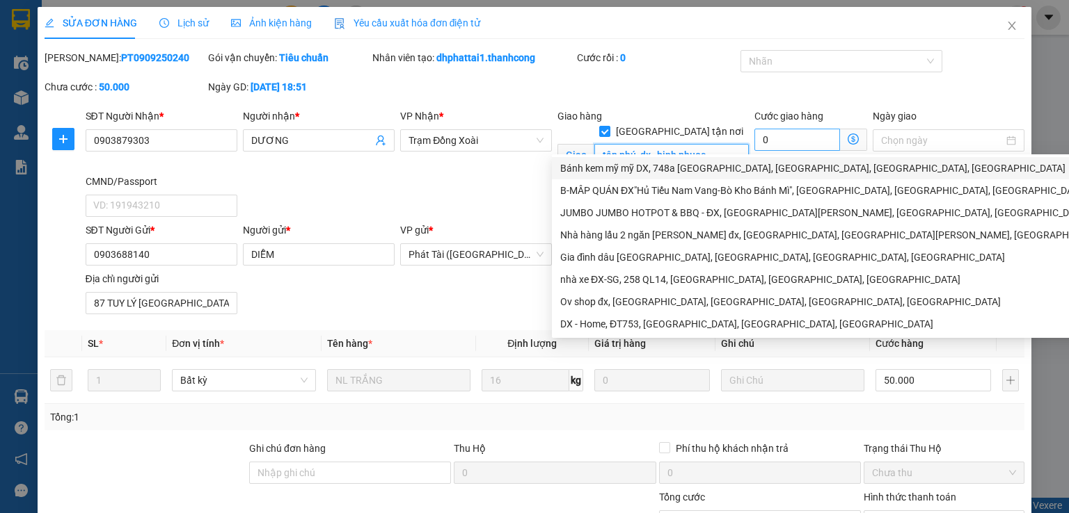
type input "tân phú, dx , binh phuoc"
click at [827, 137] on input "0" at bounding box center [797, 140] width 86 height 22
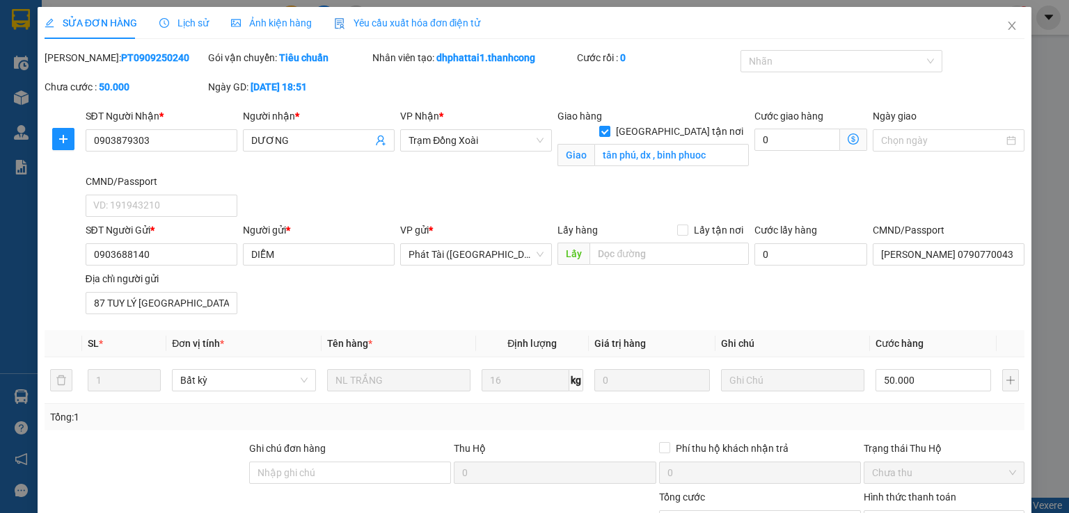
click at [849, 138] on icon "dollar-circle" at bounding box center [852, 139] width 11 height 11
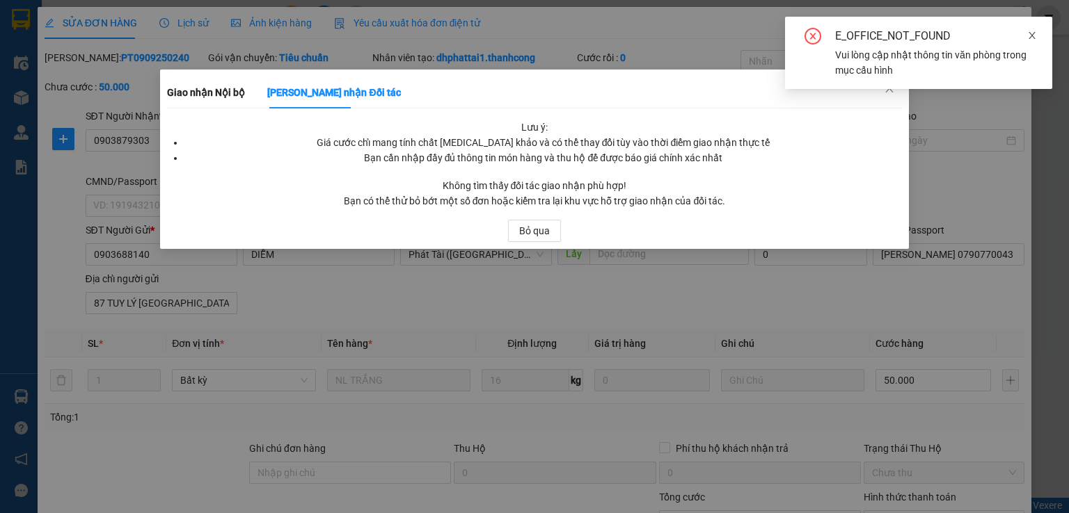
click at [1030, 36] on icon "close" at bounding box center [1032, 36] width 10 height 10
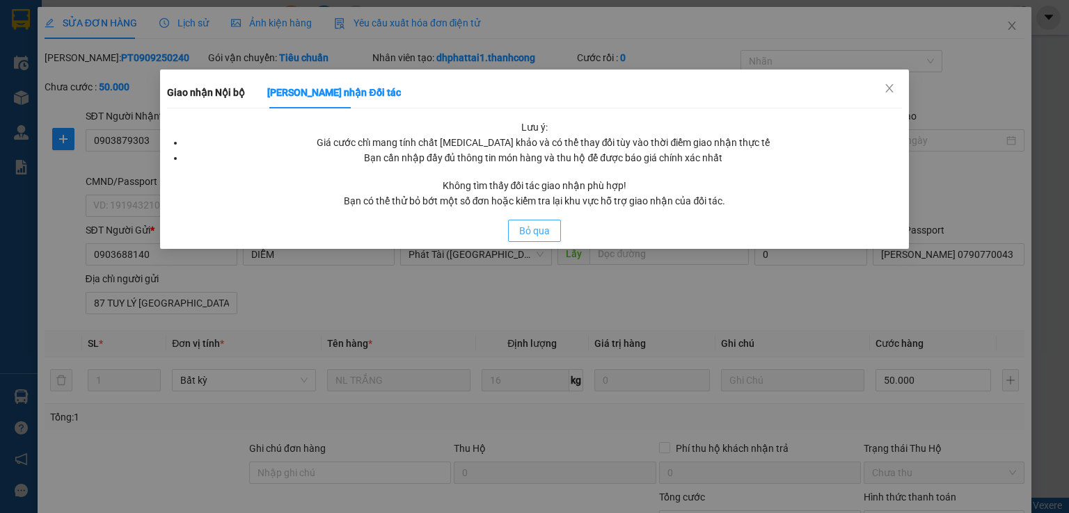
click at [540, 224] on span "Bỏ qua" at bounding box center [534, 230] width 31 height 15
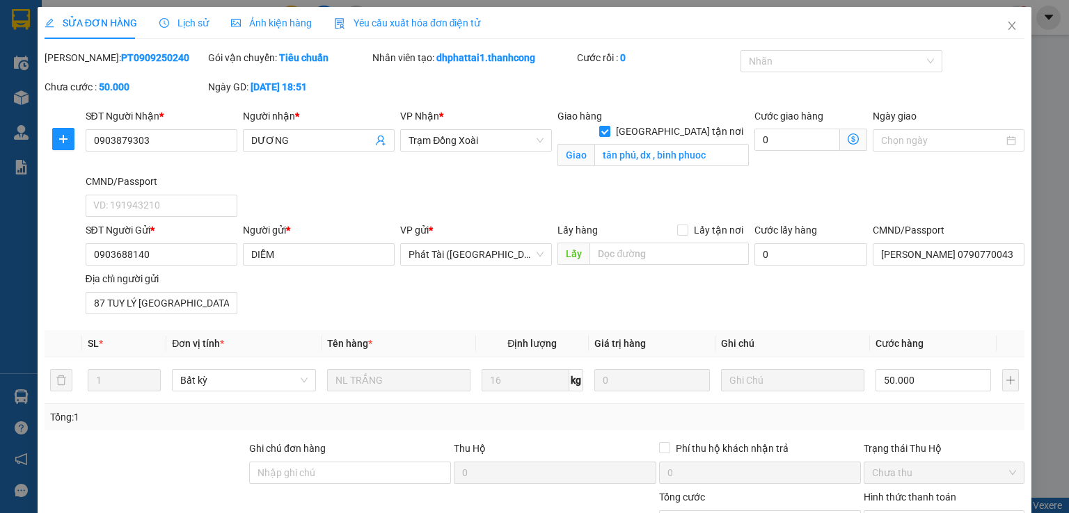
click at [847, 141] on icon "dollar-circle" at bounding box center [852, 139] width 11 height 11
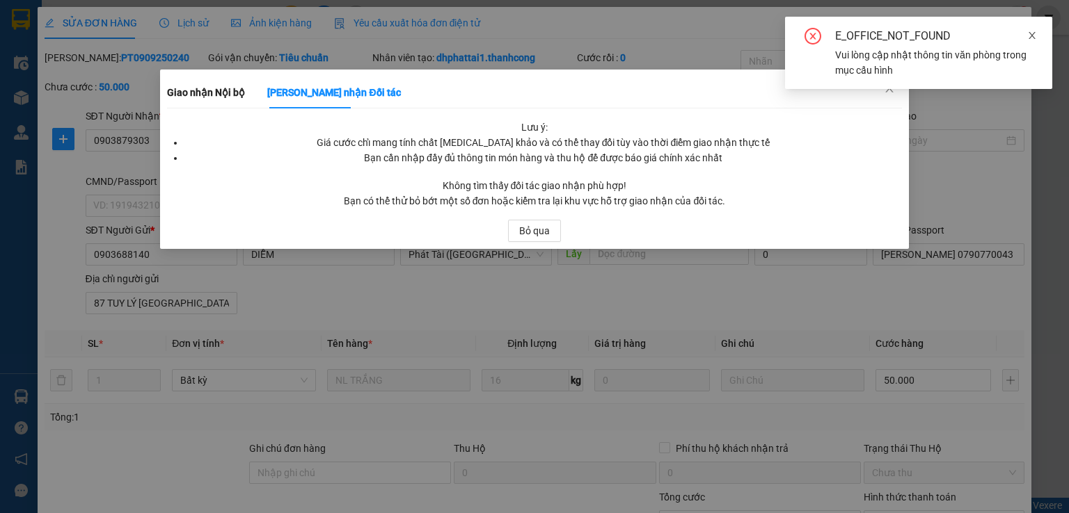
click at [1028, 34] on icon "close" at bounding box center [1032, 36] width 10 height 10
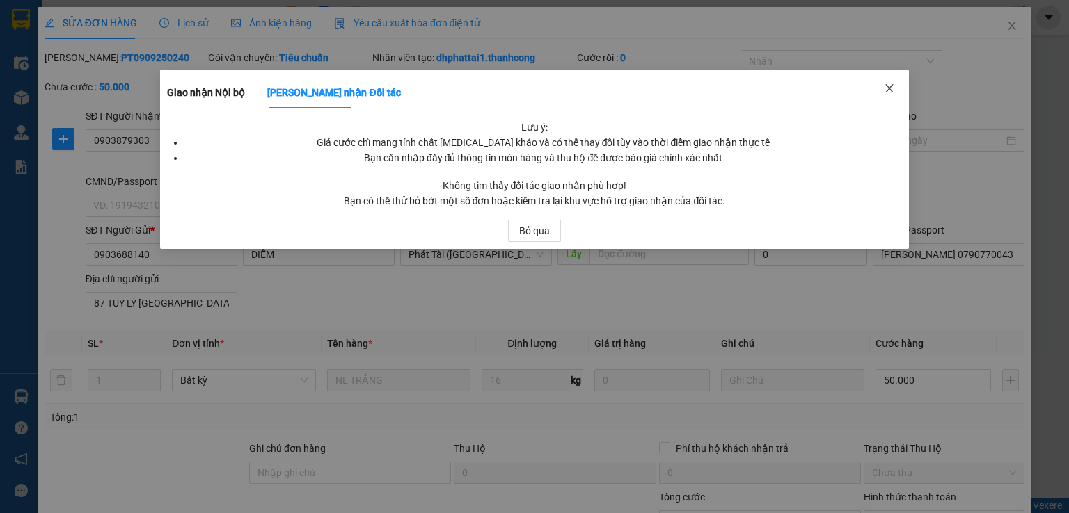
click at [879, 88] on span "Close" at bounding box center [889, 89] width 39 height 39
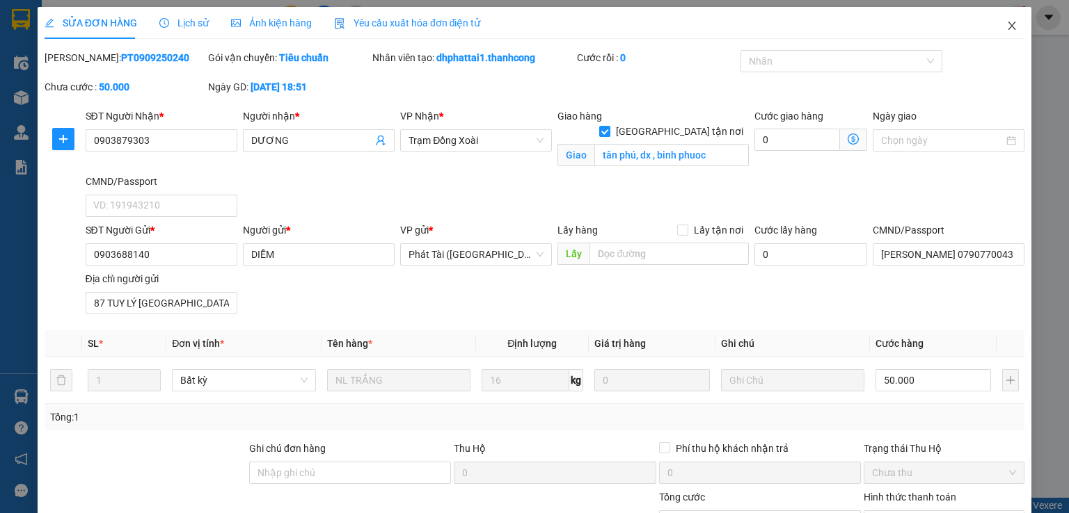
click at [1007, 30] on icon "close" at bounding box center [1011, 25] width 11 height 11
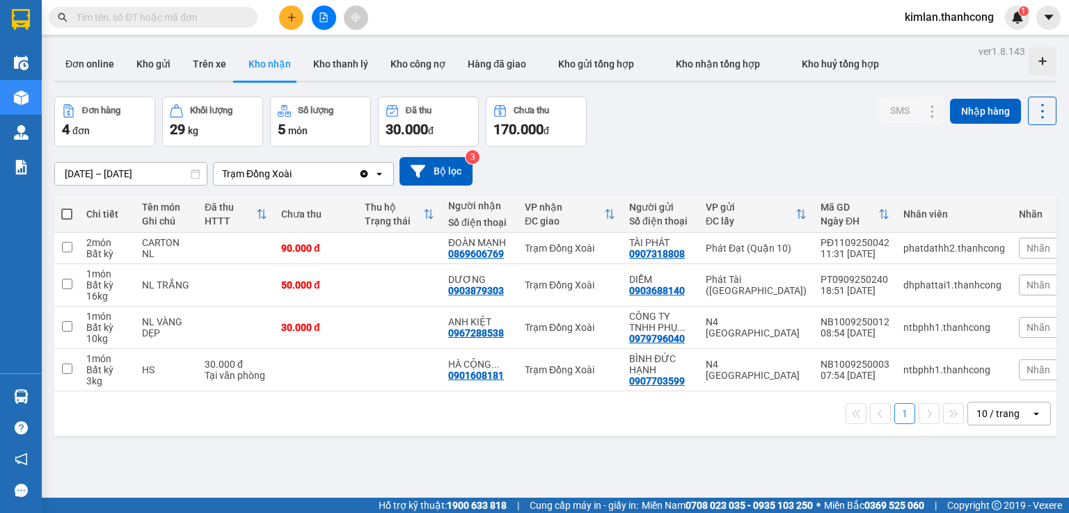
click at [225, 481] on div "ver 1.8.143 Đơn online Kho gửi Trên xe Kho nhận Kho thanh lý Kho công nợ Hàng đ…" at bounding box center [555, 298] width 1013 height 513
click at [210, 66] on button "Trên xe" at bounding box center [210, 63] width 56 height 33
type input "12/09/2025 – 12/09/2025"
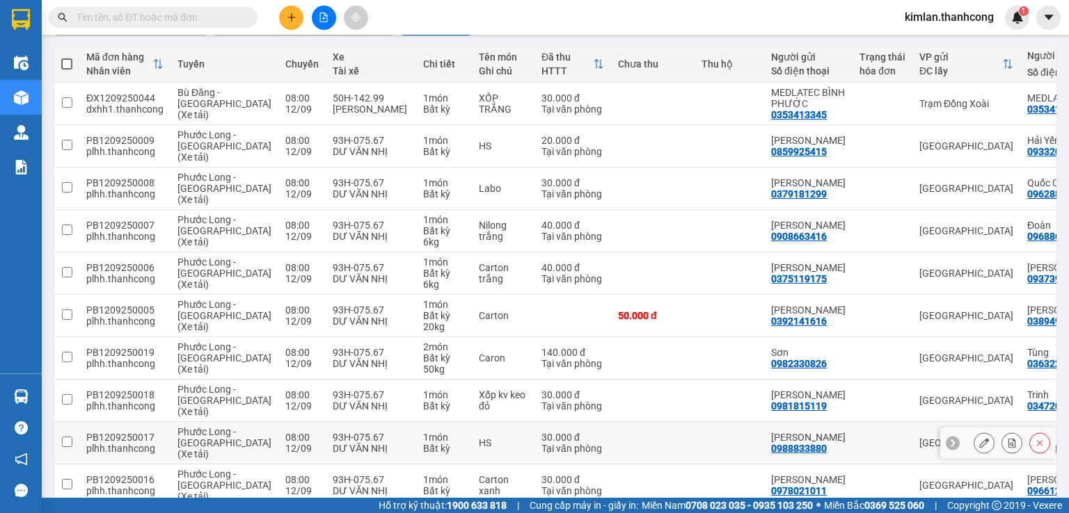
scroll to position [220, 0]
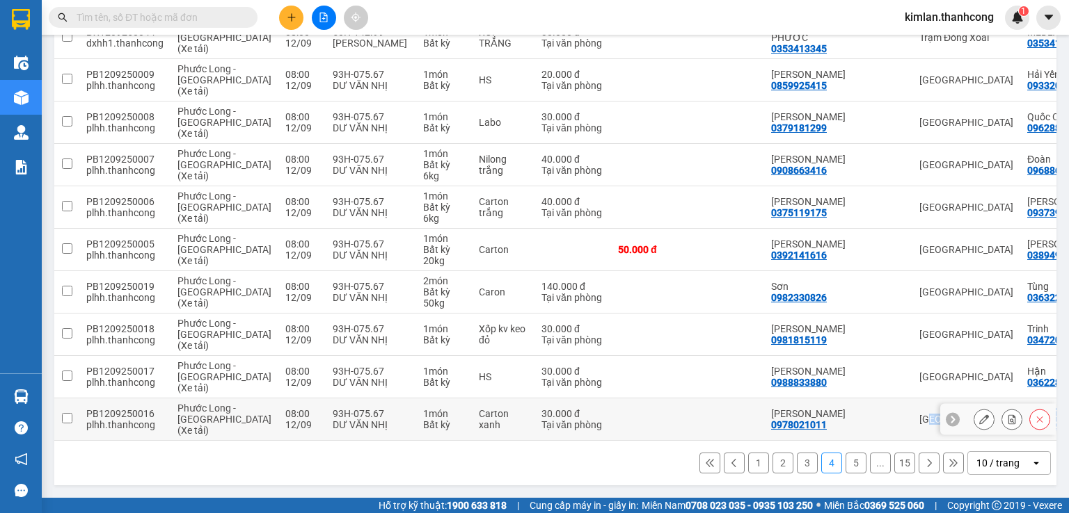
drag, startPoint x: 874, startPoint y: 435, endPoint x: 1019, endPoint y: 434, distance: 144.7
click at [1019, 434] on tr "PB1209250016 plhh.thanhcong Phước Long - Sài Gòn (Xe tải) 08:00 12/09 93H-075.6…" at bounding box center [663, 420] width 1219 height 42
checkbox input "true"
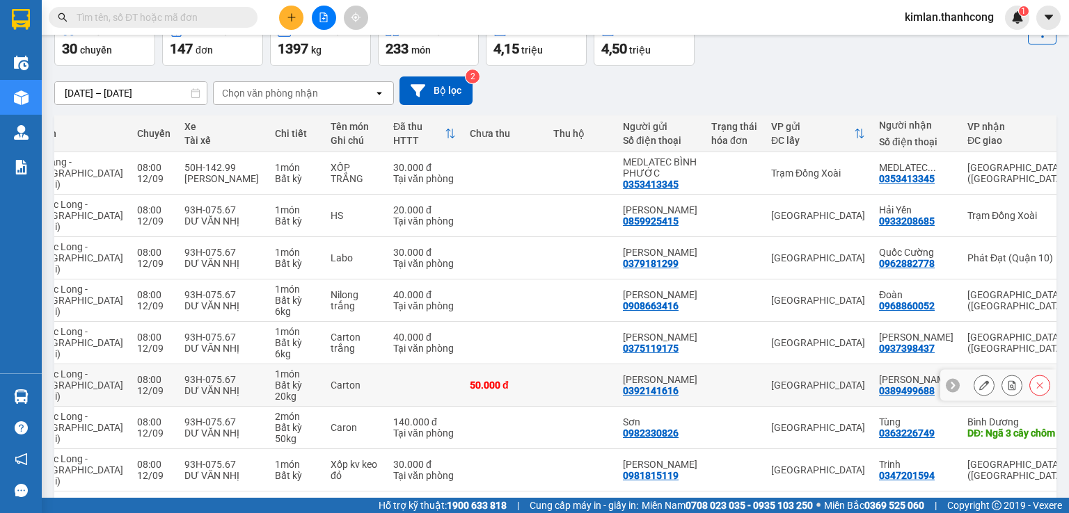
scroll to position [11, 0]
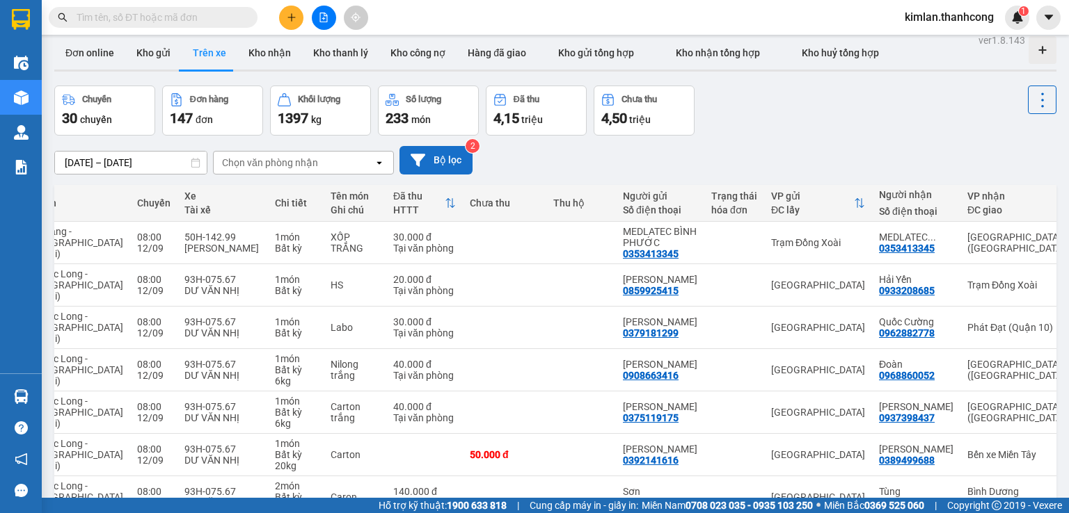
click at [445, 159] on button "Bộ lọc" at bounding box center [435, 160] width 73 height 29
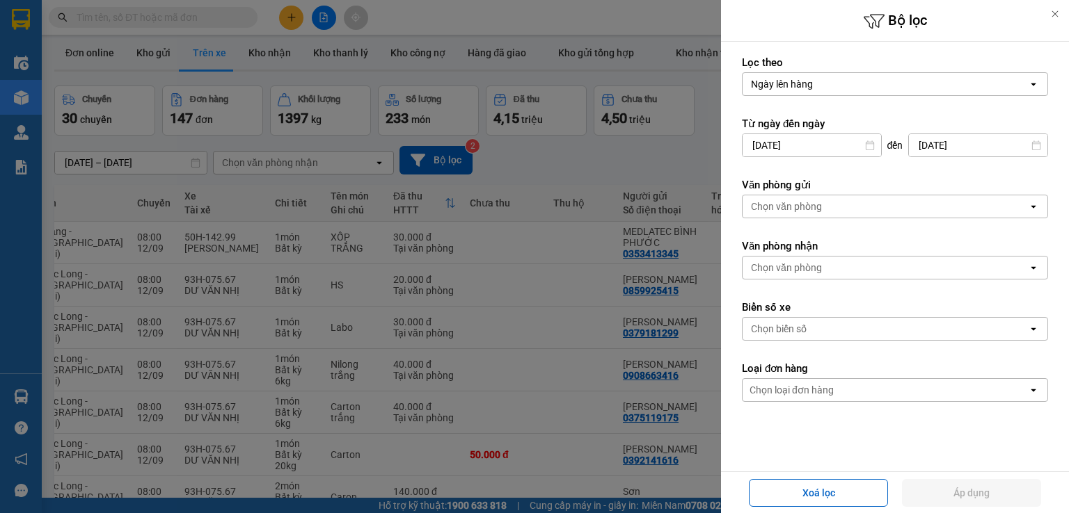
click at [365, 348] on div at bounding box center [534, 256] width 1069 height 513
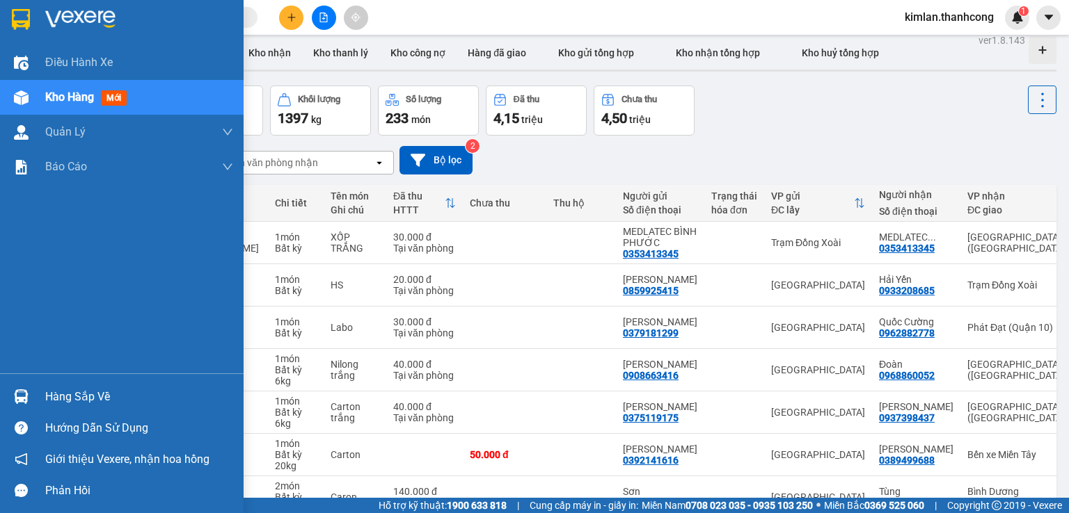
click at [20, 399] on img at bounding box center [21, 397] width 15 height 15
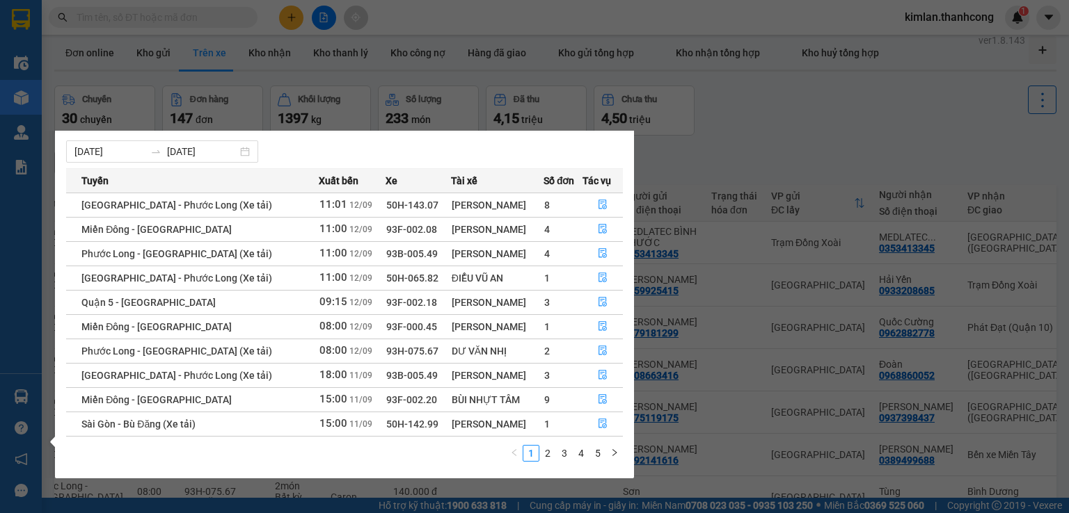
scroll to position [0, 0]
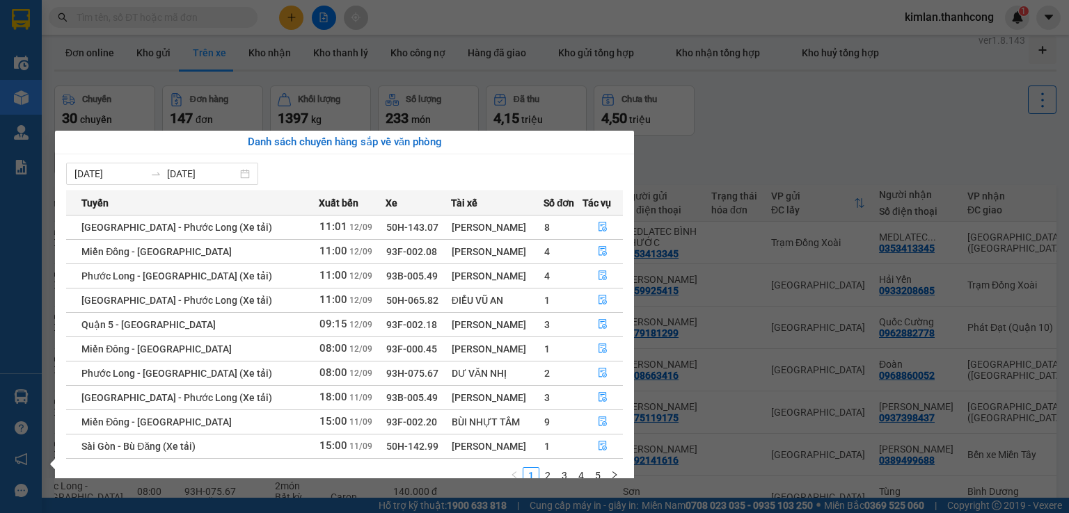
click at [493, 226] on div "NGUYỄN THANH SANGB" at bounding box center [497, 227] width 91 height 15
click at [598, 228] on icon "file-done" at bounding box center [602, 228] width 8 height 10
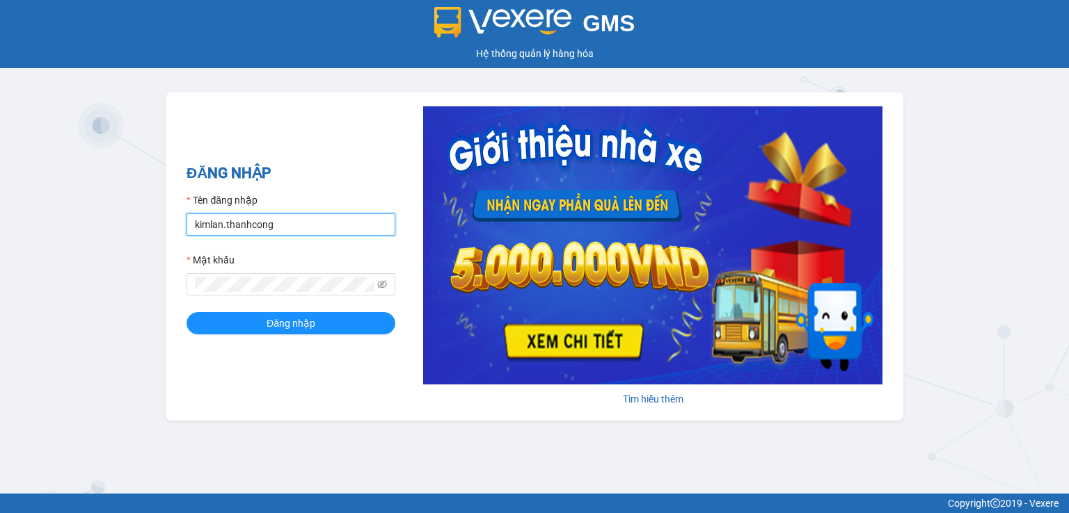
click at [311, 229] on input "kimlan.thanhcong" at bounding box center [290, 225] width 209 height 22
drag, startPoint x: 311, startPoint y: 229, endPoint x: 174, endPoint y: 245, distance: 138.0
click at [174, 245] on div "ĐĂNG NHẬP Tên đăng nhập kimlan.thanhcong Mật khẩu Đăng nhập Tìm hiểu thêm" at bounding box center [534, 257] width 737 height 328
click at [219, 224] on input "Dxhh1.thanh cong" at bounding box center [290, 225] width 209 height 22
click at [223, 223] on input "Dxhh1.thanh cong" at bounding box center [290, 225] width 209 height 22
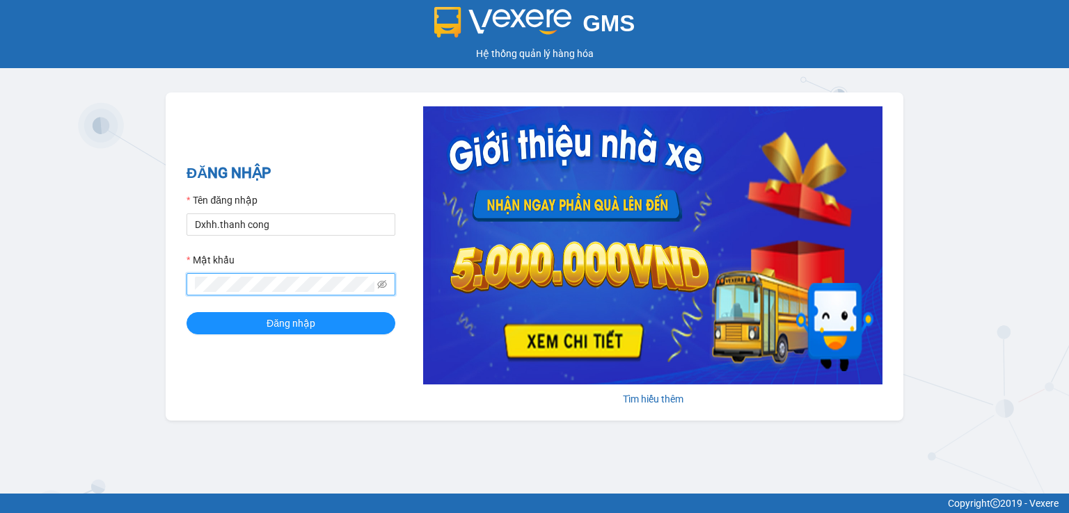
click at [175, 298] on div "ĐĂNG NHẬP Tên đăng nhập Dxhh.thanh cong Mật khẩu Đăng nhập Tìm hiểu thêm" at bounding box center [534, 257] width 737 height 328
click at [186, 312] on button "Đăng nhập" at bounding box center [290, 323] width 209 height 22
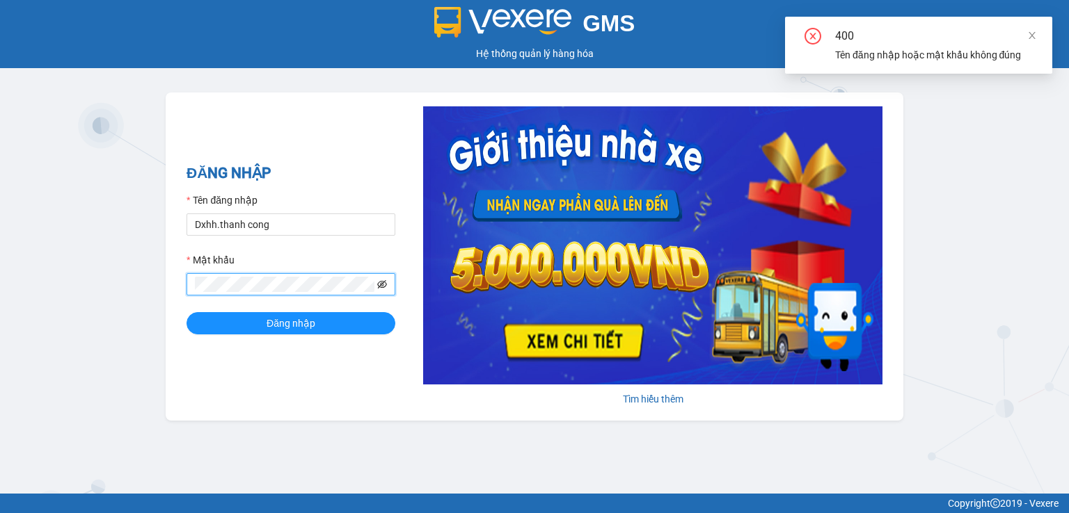
click at [384, 285] on icon "eye-invisible" at bounding box center [382, 285] width 10 height 10
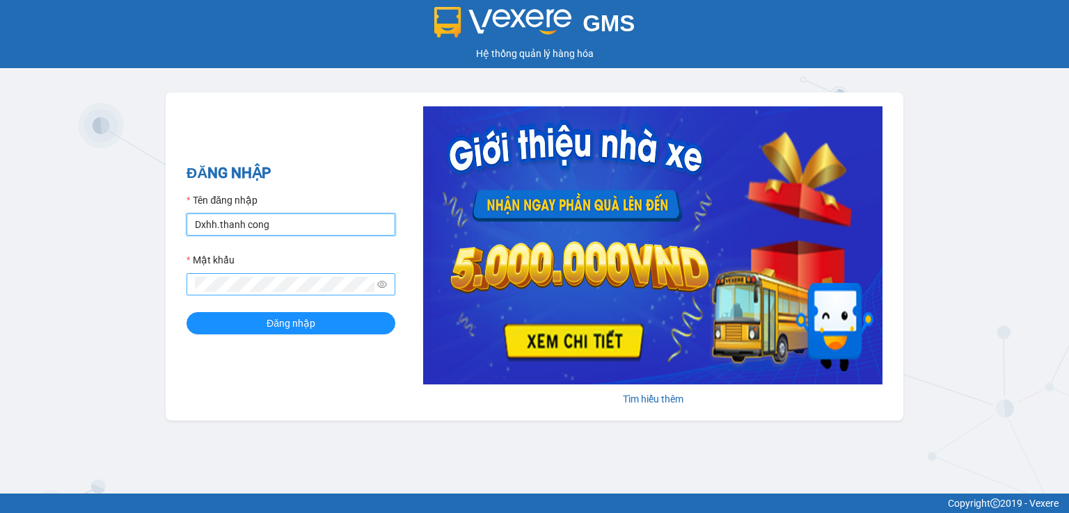
click at [210, 220] on input "Dxhh.thanh cong" at bounding box center [290, 225] width 209 height 22
click at [201, 220] on input "Dxhh.thanh cong" at bounding box center [290, 225] width 209 height 22
click at [249, 227] on input "Dxhh.thanh cong" at bounding box center [290, 225] width 209 height 22
click at [247, 225] on input "Dxhh.thanh cong" at bounding box center [290, 225] width 209 height 22
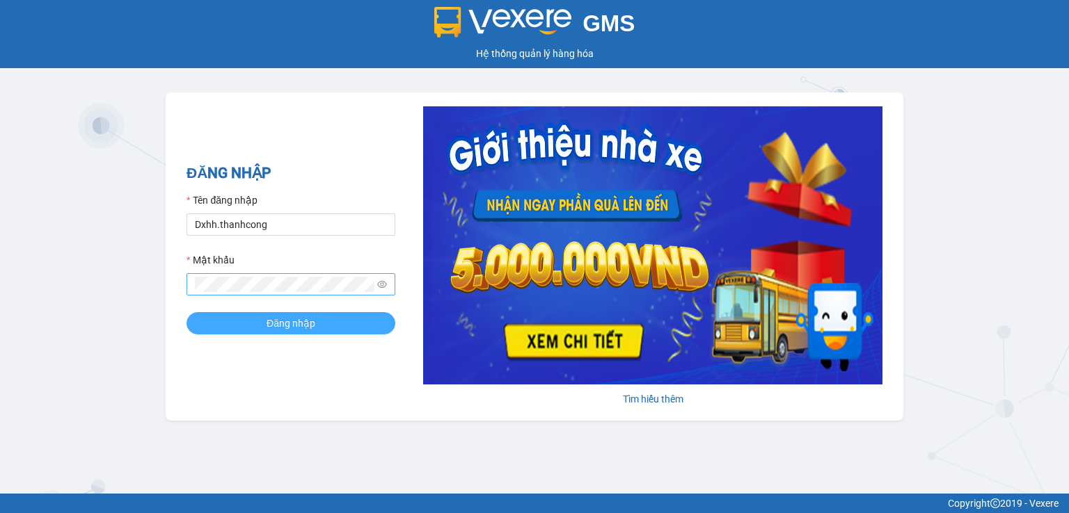
click at [281, 321] on span "Đăng nhập" at bounding box center [290, 323] width 49 height 15
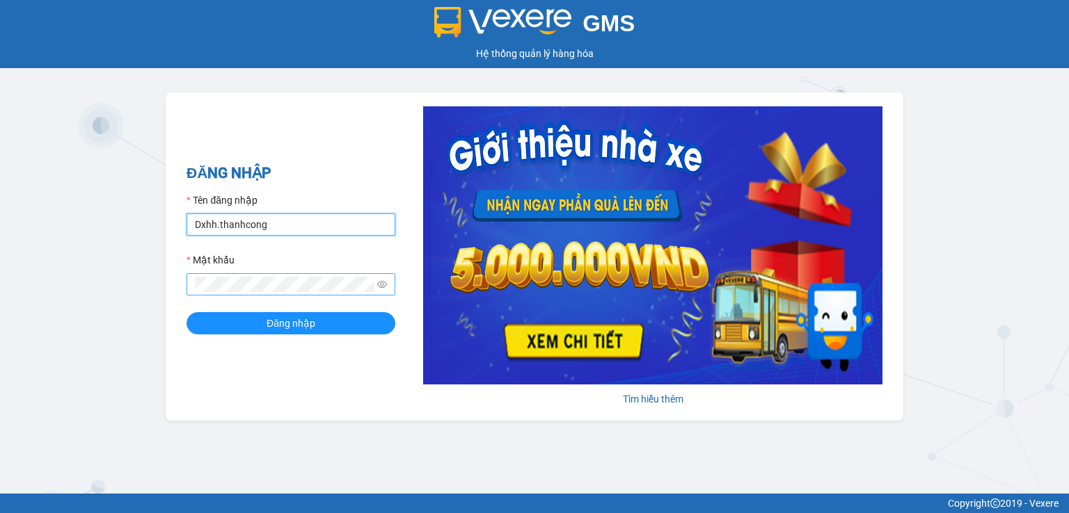
click at [200, 225] on input "Dxhh.thanhcong" at bounding box center [290, 225] width 209 height 22
type input "dxhh.thanhcong"
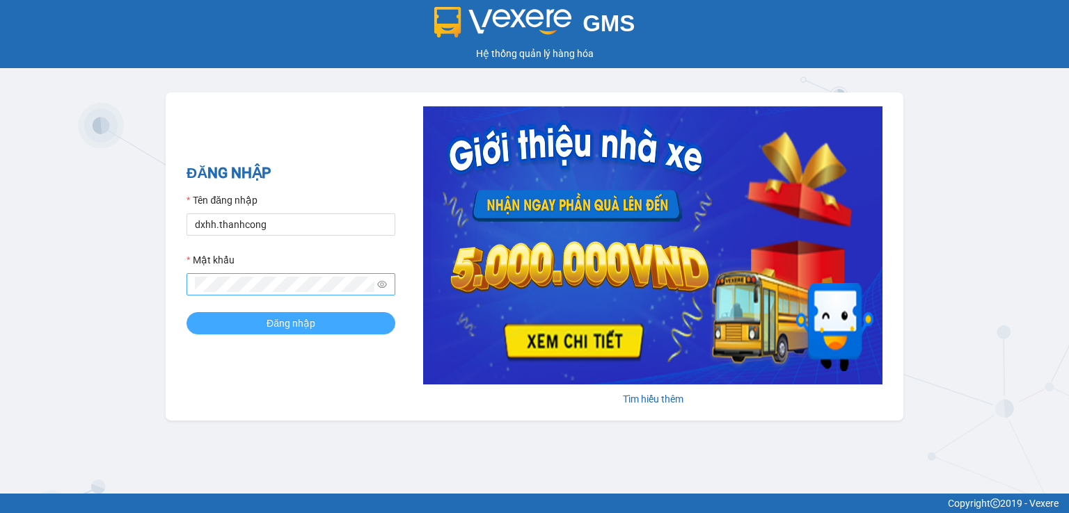
click at [259, 324] on button "Đăng nhập" at bounding box center [290, 323] width 209 height 22
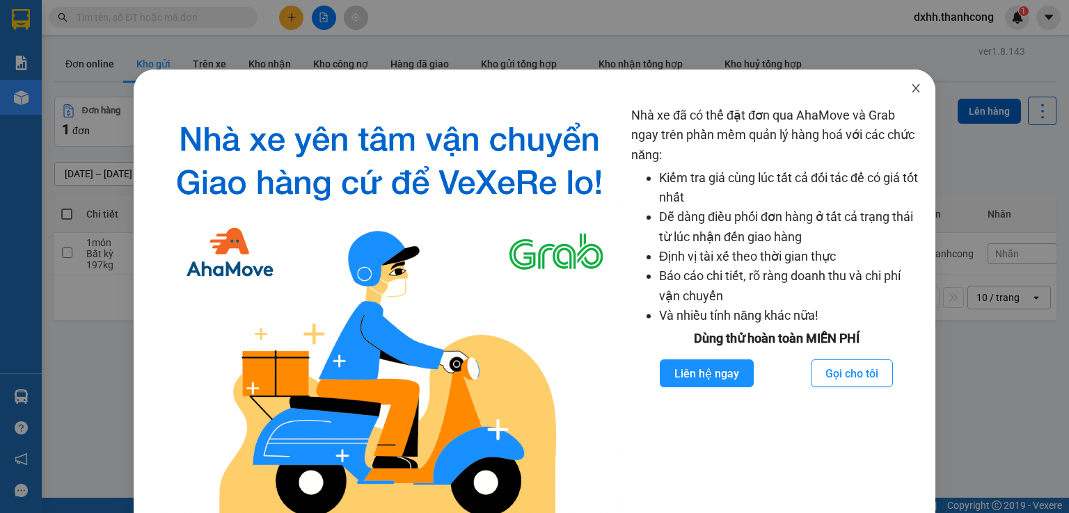
click at [910, 83] on icon "close" at bounding box center [915, 88] width 11 height 11
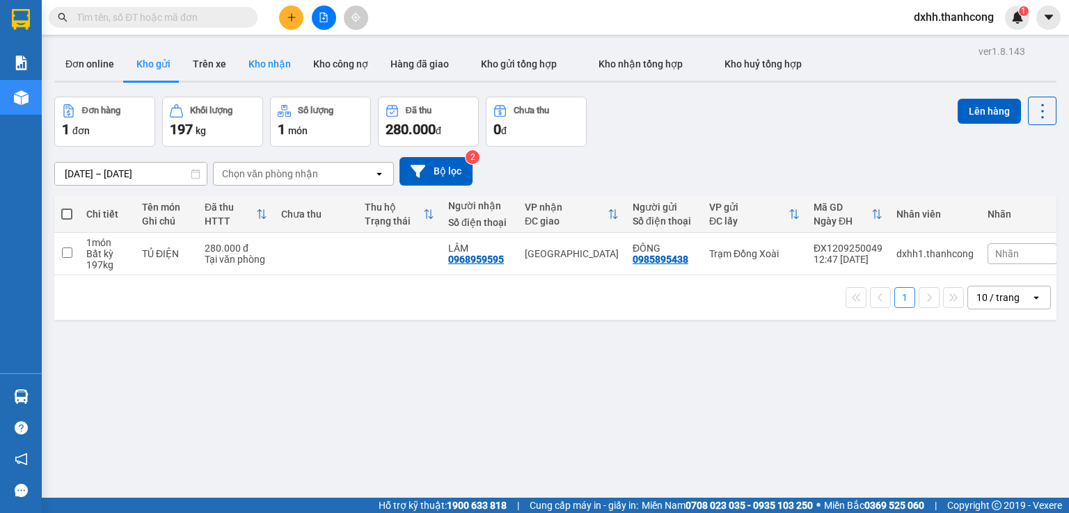
click at [270, 64] on button "Kho nhận" at bounding box center [269, 63] width 65 height 33
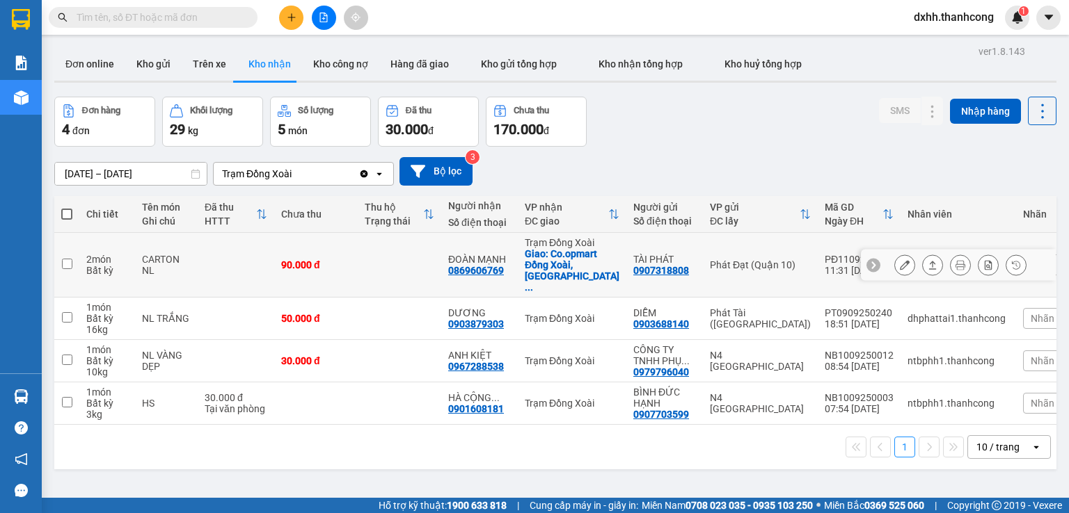
click at [575, 257] on div "Giao: Co.opmart Đồng Xoài, Phú ..." at bounding box center [572, 270] width 95 height 45
checkbox input "true"
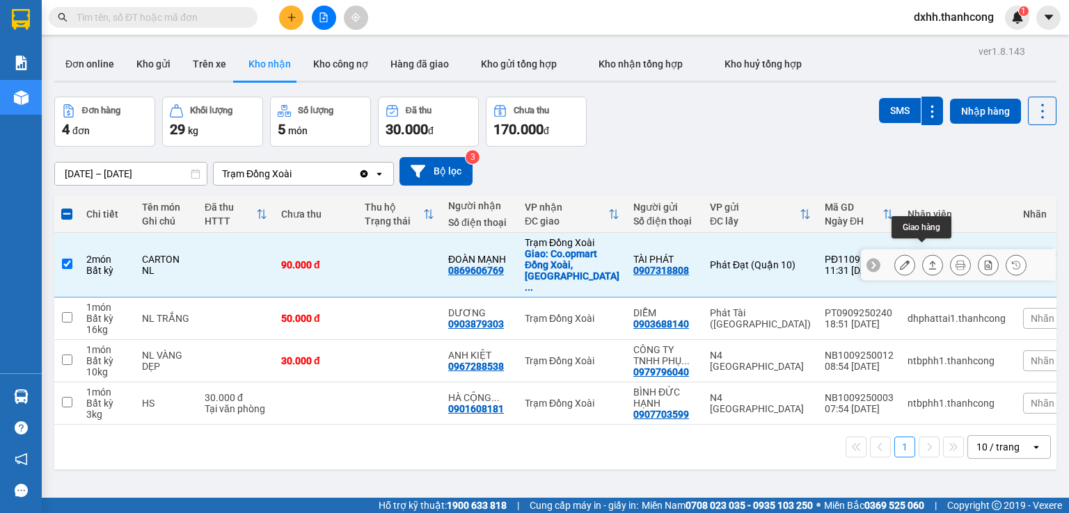
click at [927, 253] on button at bounding box center [932, 265] width 19 height 24
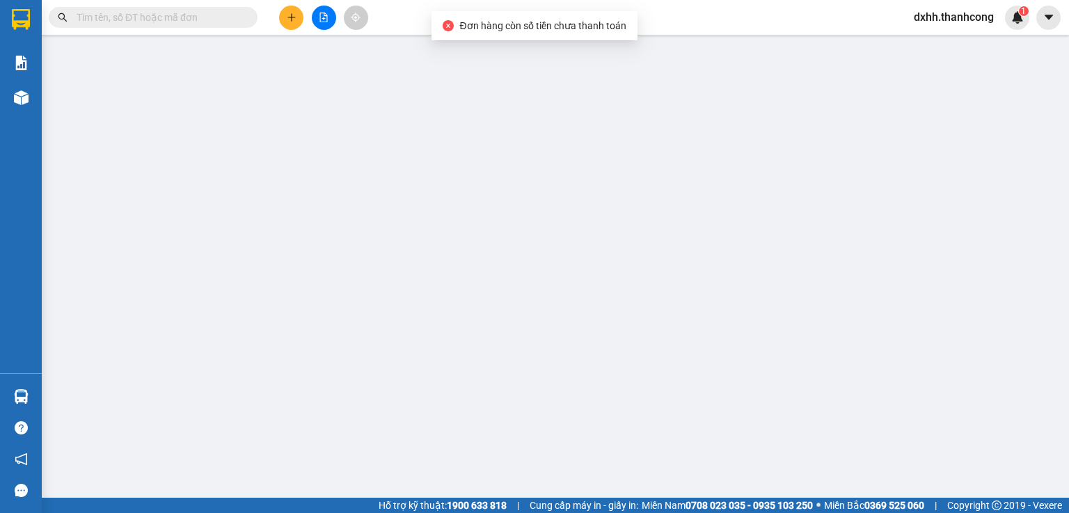
type input "0869606769"
type input "ĐOÀN MẠNH"
checkbox input "true"
type input "Co.opmart Đồng Xoài, Phú Riềng Đỏ, Tân Bình, Đồng Xoài, Bình Phước"
type input "0907318808"
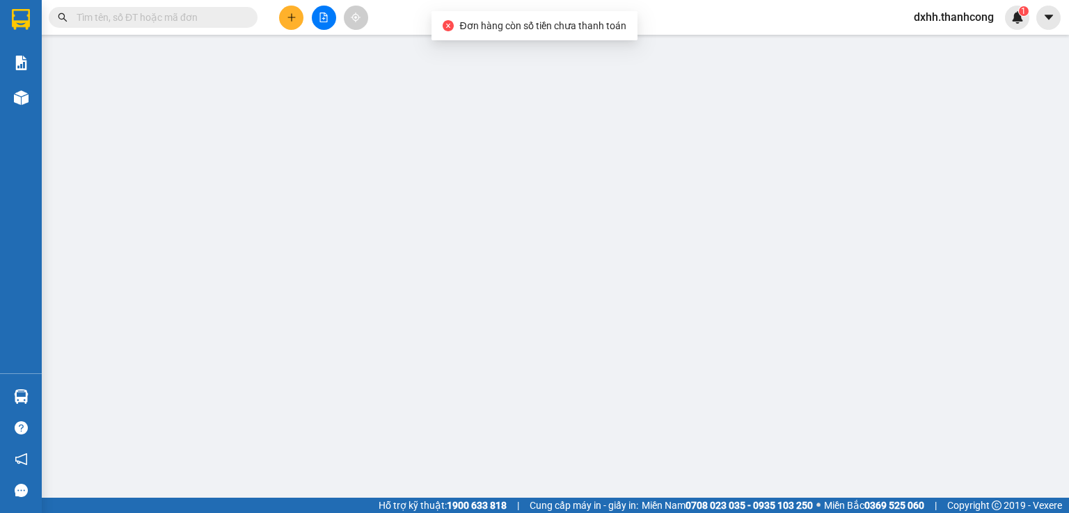
type input "TÀI PHÁT"
type input "90.000"
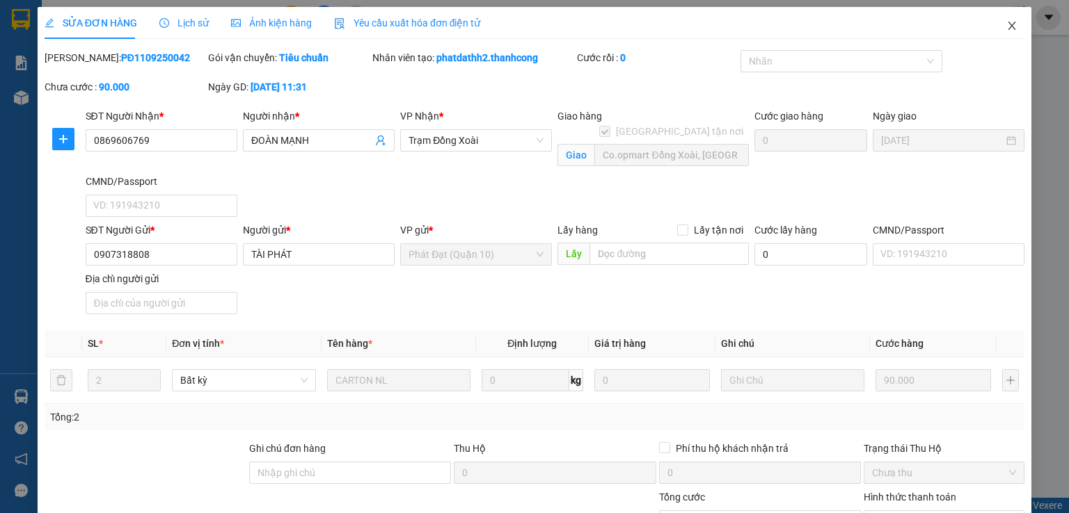
click at [1006, 23] on icon "close" at bounding box center [1011, 25] width 11 height 11
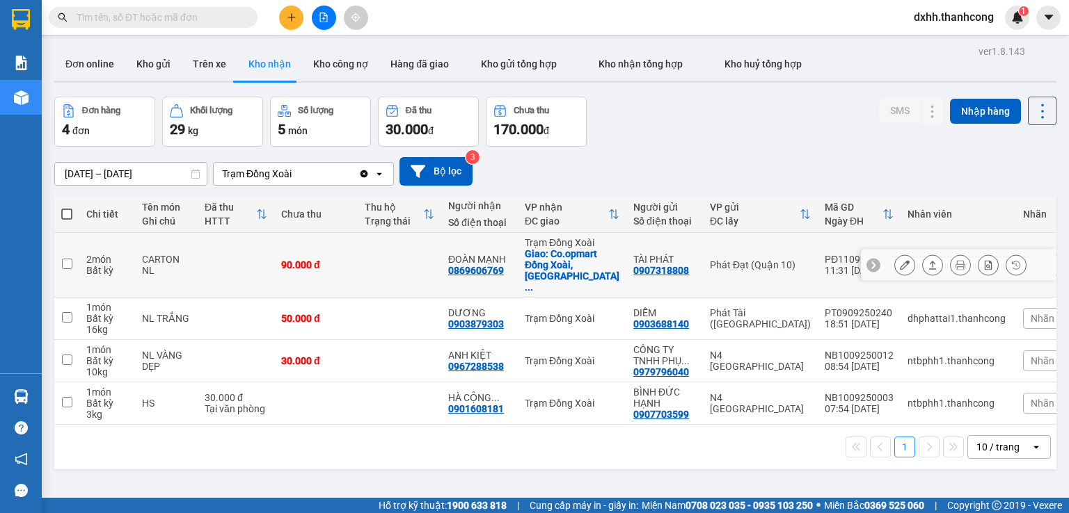
click at [610, 265] on div "Giao: Co.opmart Đồng Xoài, Phú ..." at bounding box center [572, 270] width 95 height 45
checkbox input "true"
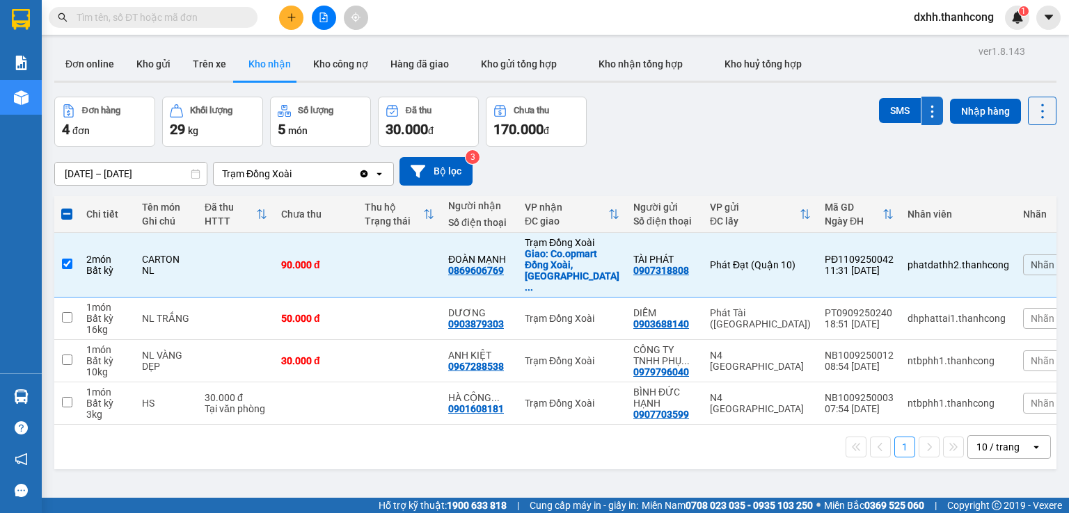
click at [929, 118] on button at bounding box center [932, 111] width 22 height 29
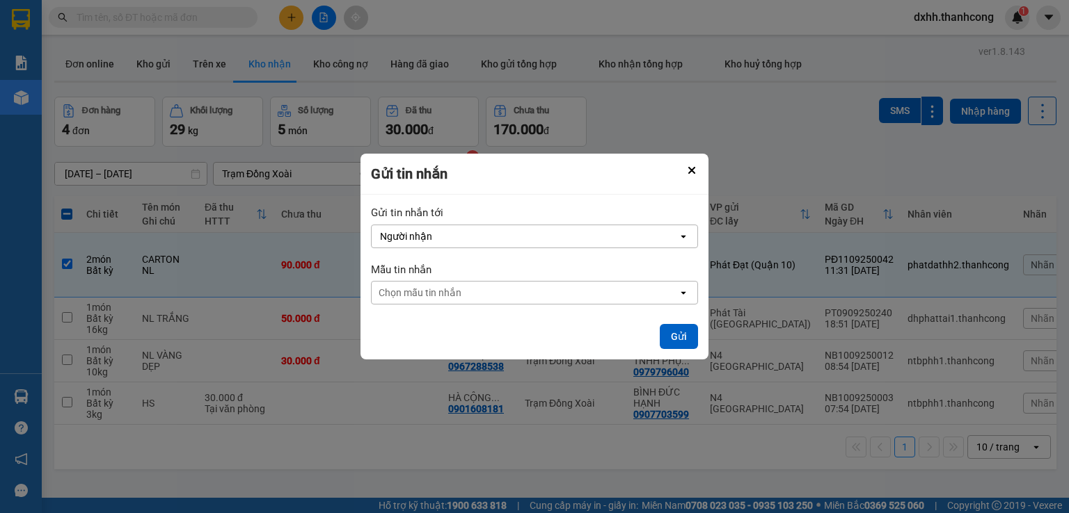
click at [1037, 113] on div "ver 1.8.143 Đơn online Kho gửi Trên xe Kho nhận Kho công nợ Hàng đã giao Kho gử…" at bounding box center [555, 298] width 1013 height 513
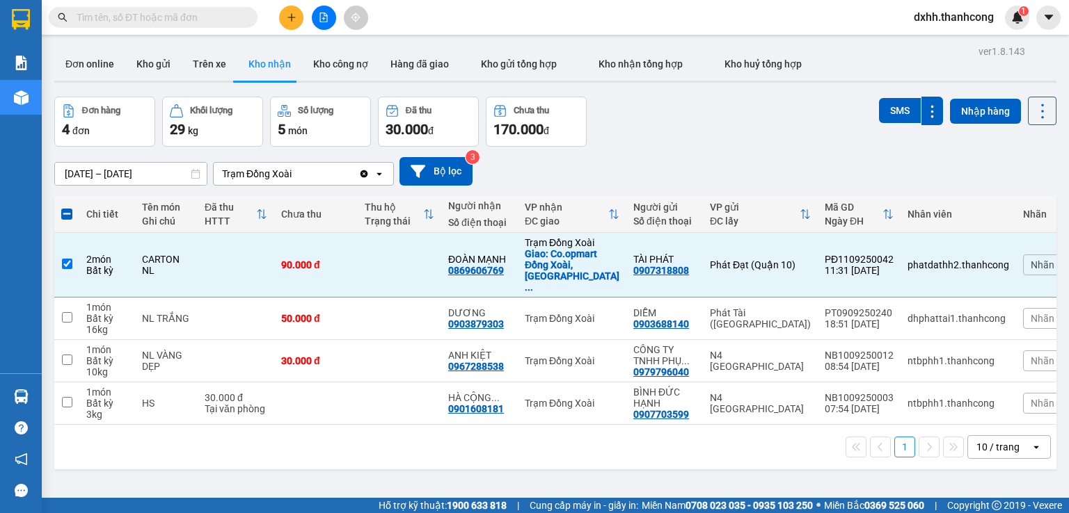
click at [1037, 113] on icon at bounding box center [1041, 111] width 19 height 19
click at [991, 106] on button "Nhập hàng" at bounding box center [985, 111] width 71 height 25
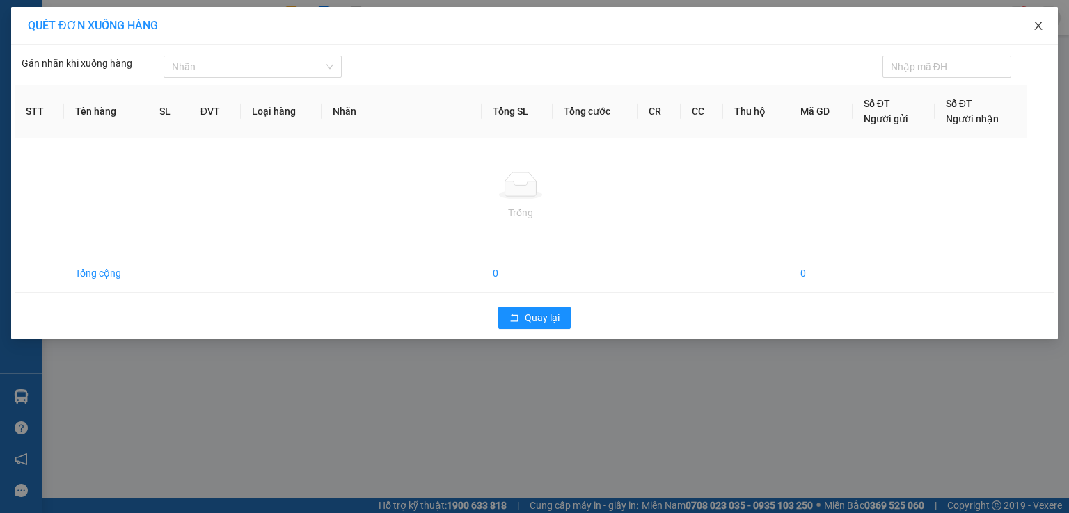
click at [1043, 22] on icon "close" at bounding box center [1037, 25] width 11 height 11
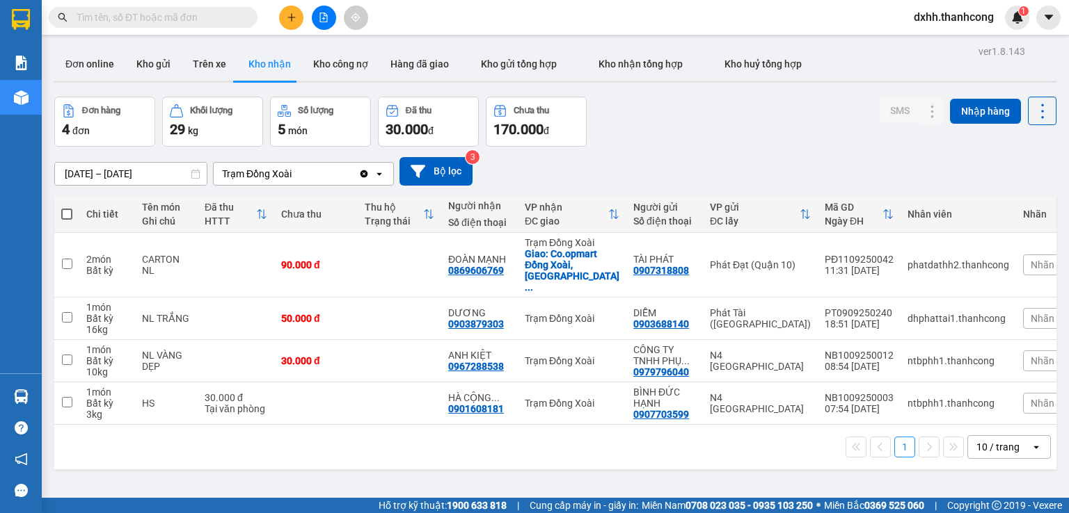
click at [256, 445] on div "1 10 / trang open" at bounding box center [555, 447] width 1002 height 45
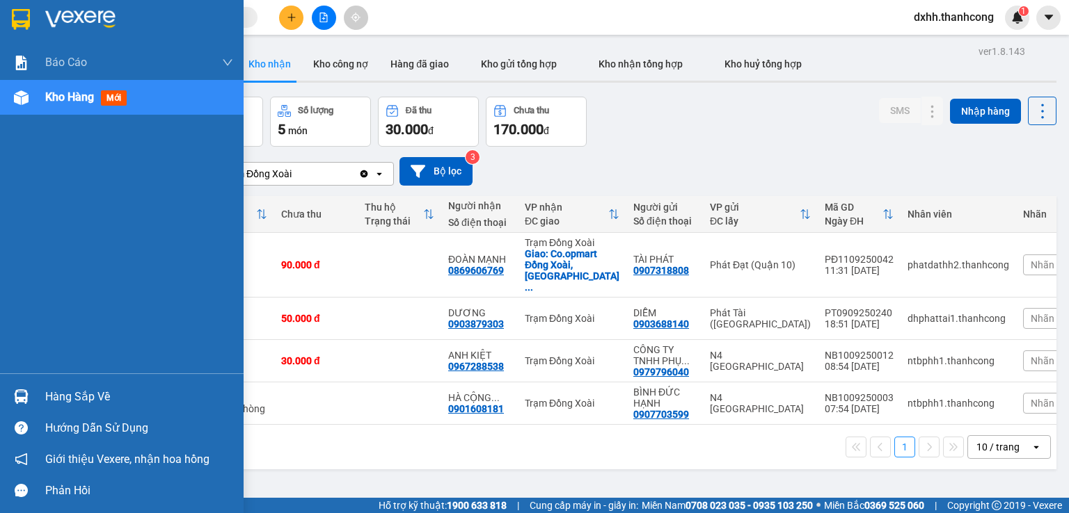
click at [17, 17] on img at bounding box center [21, 19] width 18 height 21
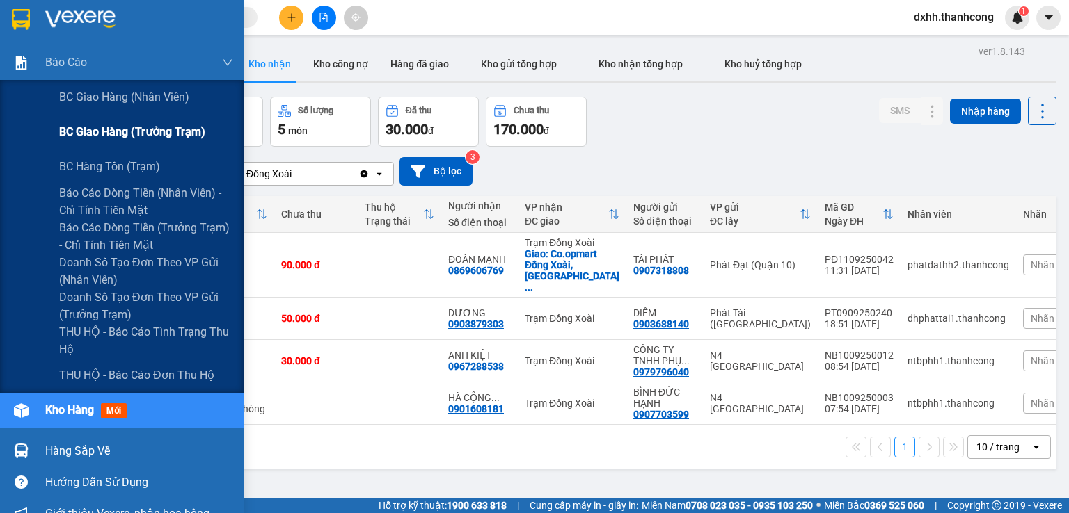
click at [45, 132] on div "BC giao hàng (trưởng trạm)" at bounding box center [121, 132] width 243 height 35
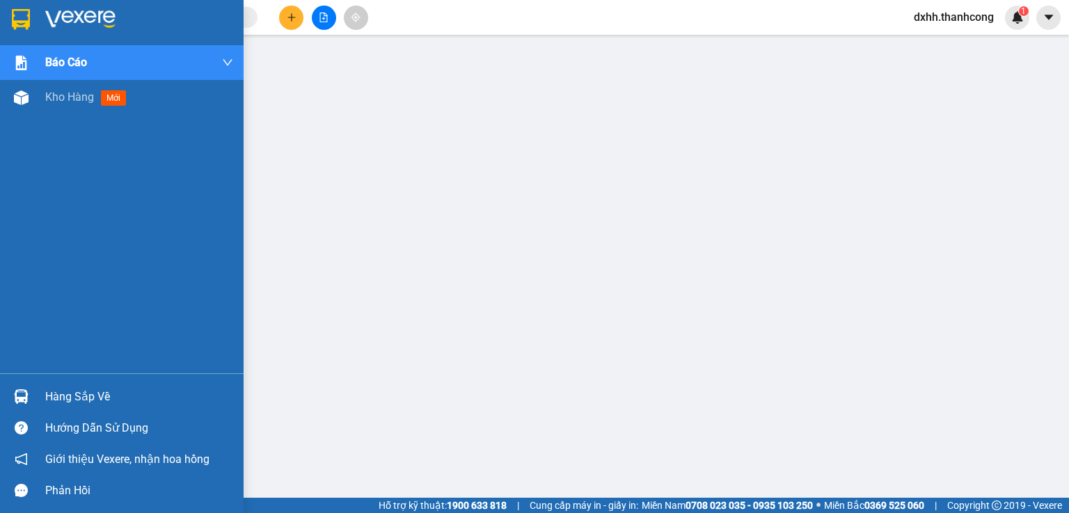
click at [10, 8] on div at bounding box center [21, 19] width 24 height 24
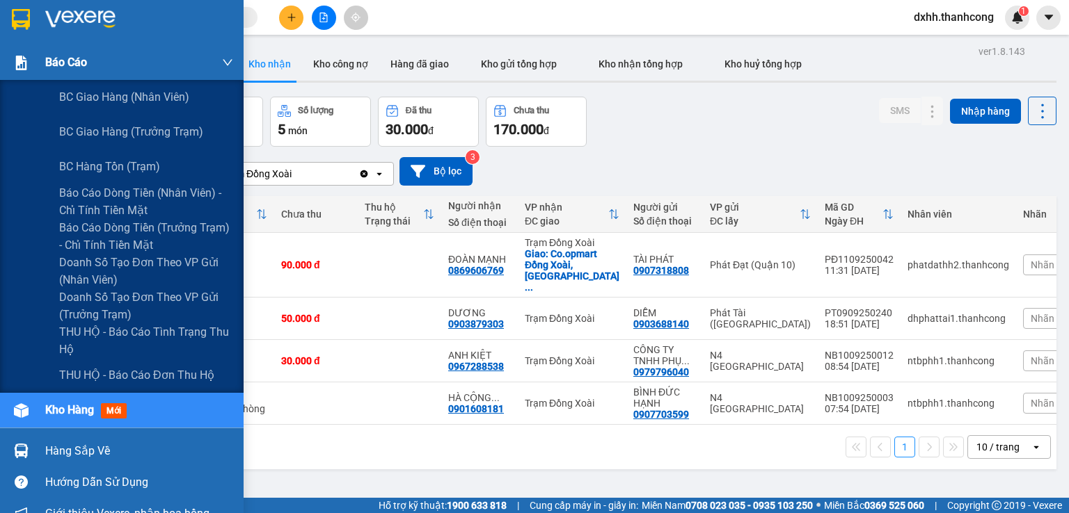
click at [64, 65] on span "Báo cáo" at bounding box center [66, 62] width 42 height 17
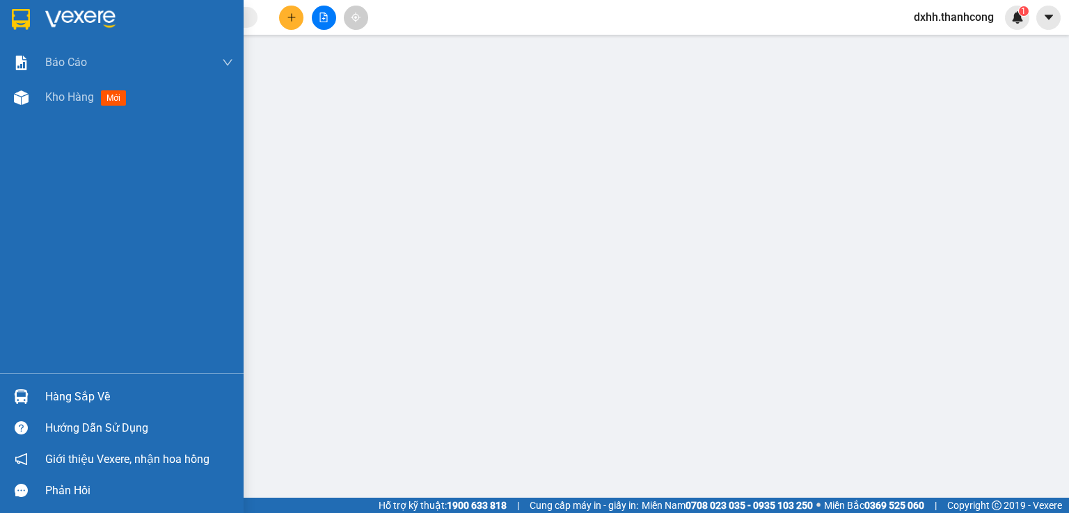
click at [77, 15] on img at bounding box center [80, 19] width 70 height 21
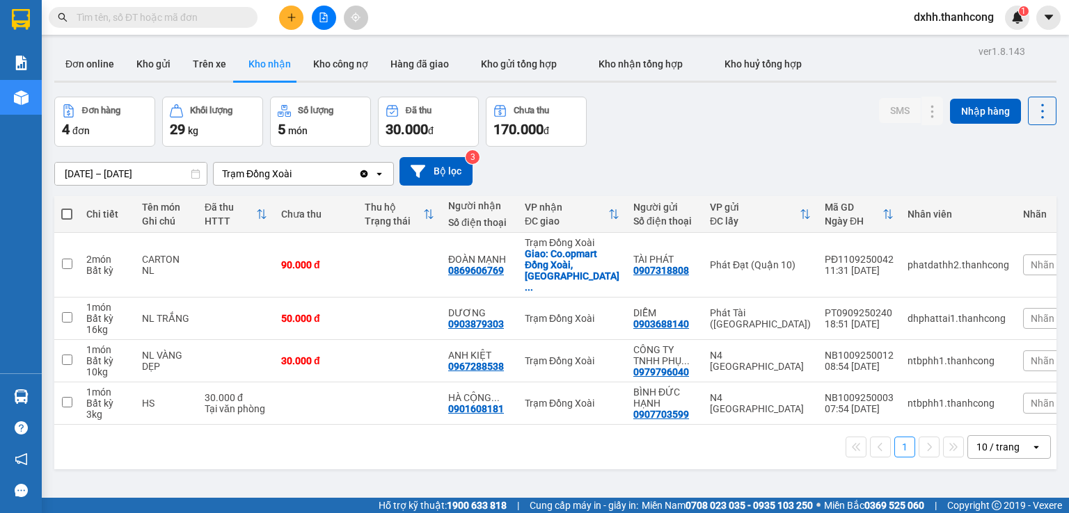
click at [281, 442] on div "1 10 / trang open" at bounding box center [555, 447] width 1002 height 45
click at [203, 484] on div "ver 1.8.143 Đơn online Kho gửi Trên xe Kho nhận Kho công nợ Hàng đã giao Kho gử…" at bounding box center [555, 298] width 1013 height 513
click at [196, 477] on div "ver 1.8.143 Đơn online Kho gửi Trên xe Kho nhận Kho công nợ Hàng đã giao Kho gử…" at bounding box center [555, 298] width 1013 height 513
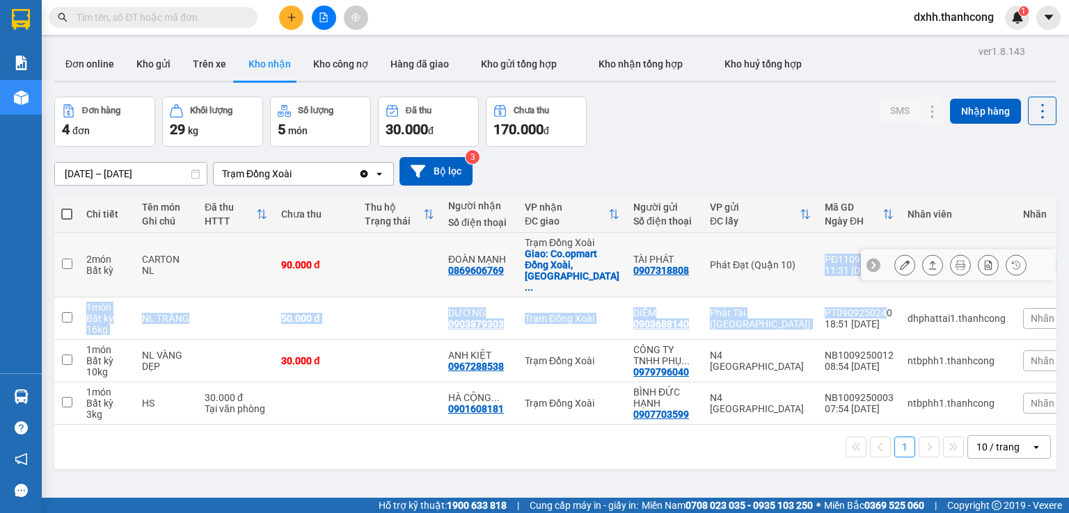
drag, startPoint x: 810, startPoint y: 249, endPoint x: 869, endPoint y: 275, distance: 64.5
click at [869, 275] on tbody "2 món Bất kỳ CARTON NL 90.000 đ ĐOÀN MẠNH 0869606769 Trạm Đồng Xoài Giao: Co.op…" at bounding box center [577, 329] width 1046 height 192
click at [879, 250] on div at bounding box center [958, 265] width 195 height 31
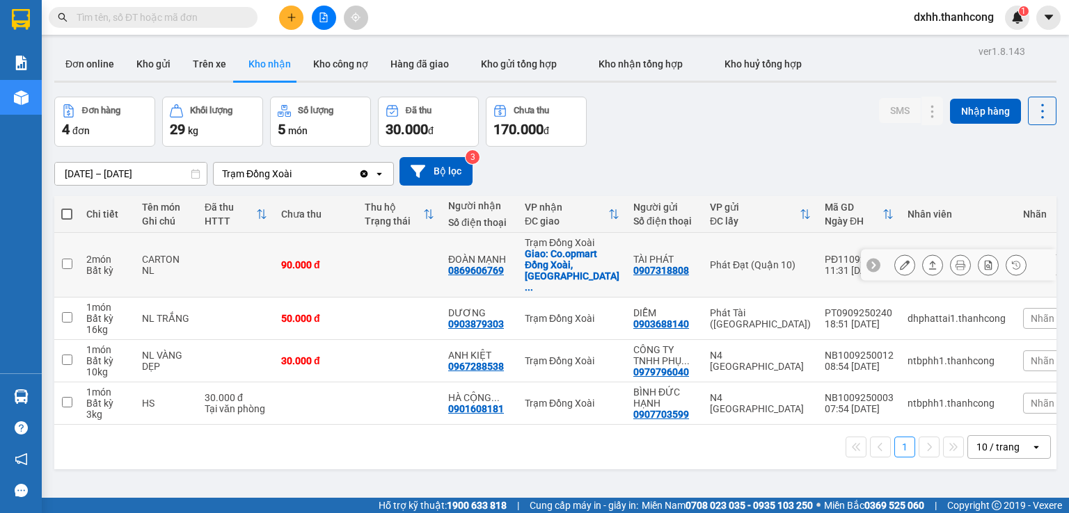
click at [824, 254] on div "PĐ1109250042" at bounding box center [858, 259] width 69 height 11
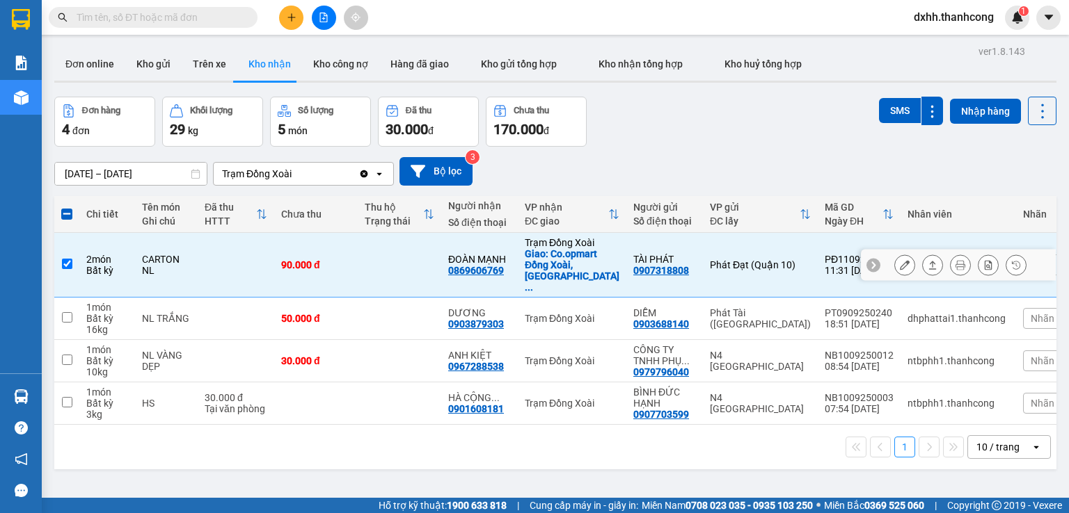
click at [66, 259] on input "checkbox" at bounding box center [67, 264] width 10 height 10
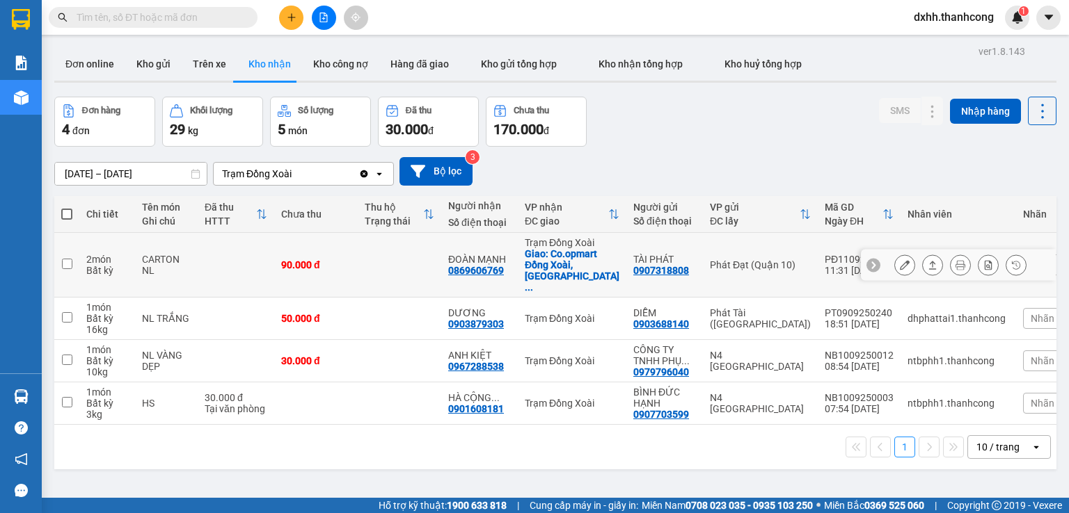
click at [866, 259] on div at bounding box center [873, 265] width 14 height 14
drag, startPoint x: 878, startPoint y: 246, endPoint x: 810, endPoint y: 244, distance: 68.2
click at [817, 244] on td "PĐ1109250042 11:31 11/09" at bounding box center [858, 265] width 83 height 65
checkbox input "true"
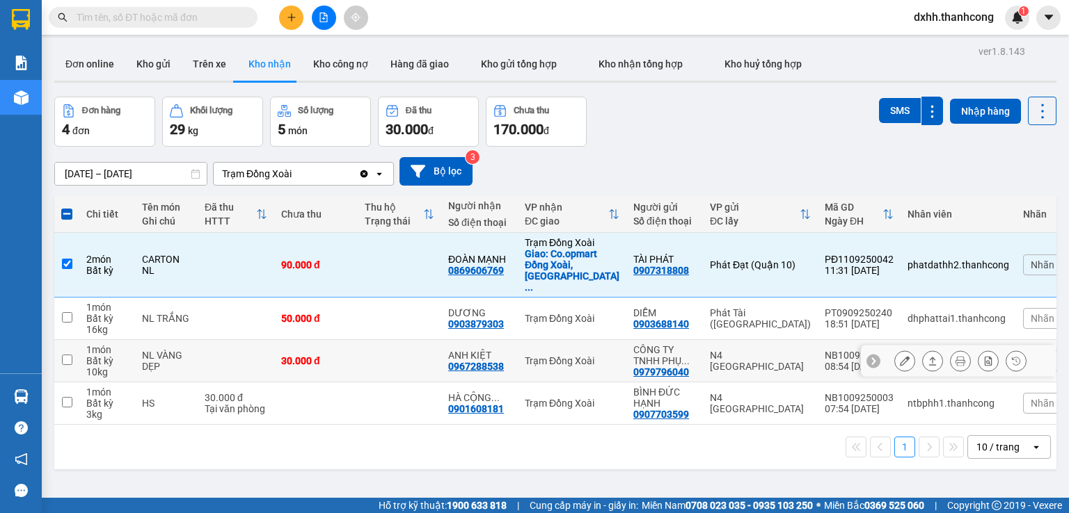
click at [776, 350] on div "N4 Bình Phước" at bounding box center [760, 361] width 101 height 22
checkbox input "true"
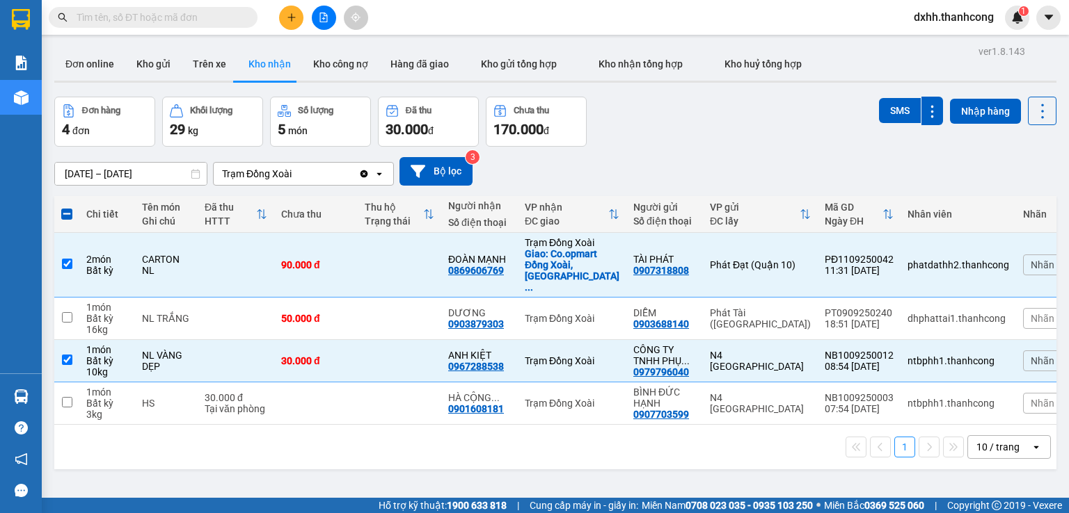
click at [234, 465] on div "ver 1.8.143 Đơn online Kho gửi Trên xe Kho nhận Kho công nợ Hàng đã giao Kho gử…" at bounding box center [555, 298] width 1013 height 513
drag, startPoint x: 871, startPoint y: 243, endPoint x: 814, endPoint y: 234, distance: 57.8
click at [817, 234] on td "PĐ1109250042 11:31 11/09" at bounding box center [858, 265] width 83 height 65
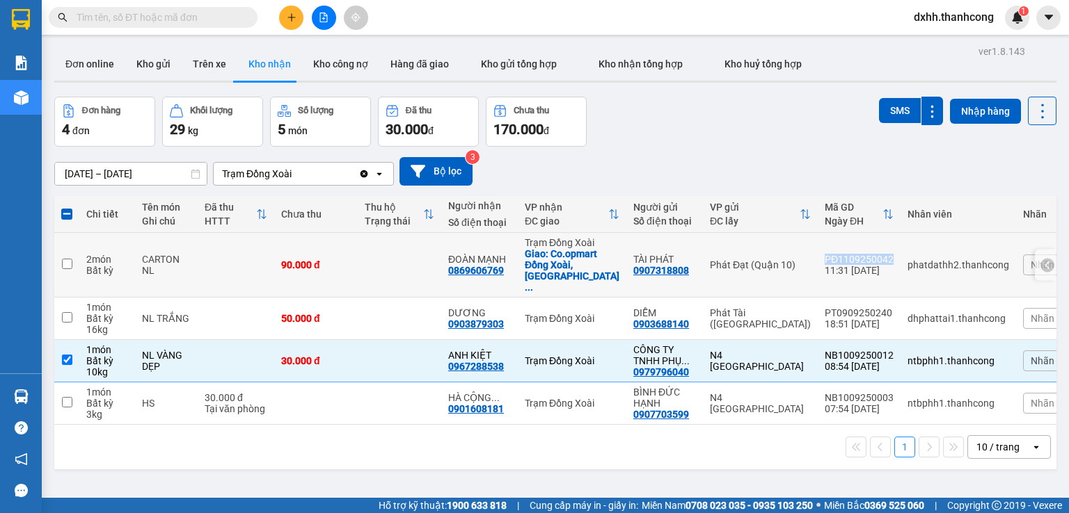
drag, startPoint x: 811, startPoint y: 246, endPoint x: 874, endPoint y: 248, distance: 63.3
click at [874, 254] on div "PĐ1109250042" at bounding box center [858, 259] width 69 height 11
checkbox input "true"
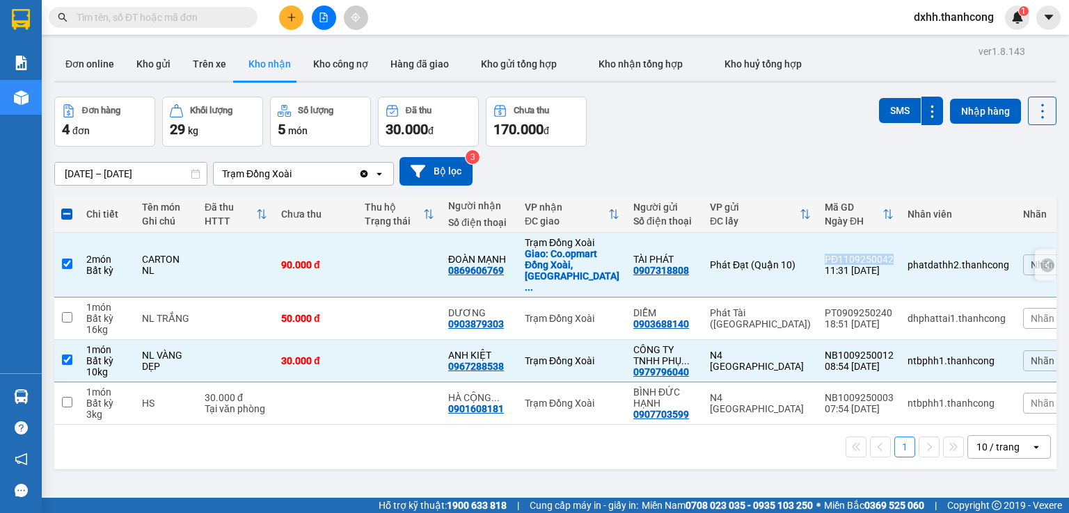
copy div "PĐ1109250042"
click at [194, 465] on div "ver 1.8.143 Đơn online Kho gửi Trên xe Kho nhận Kho công nợ Hàng đã giao Kho gử…" at bounding box center [555, 298] width 1013 height 513
